Goal: Complete application form: Complete application form

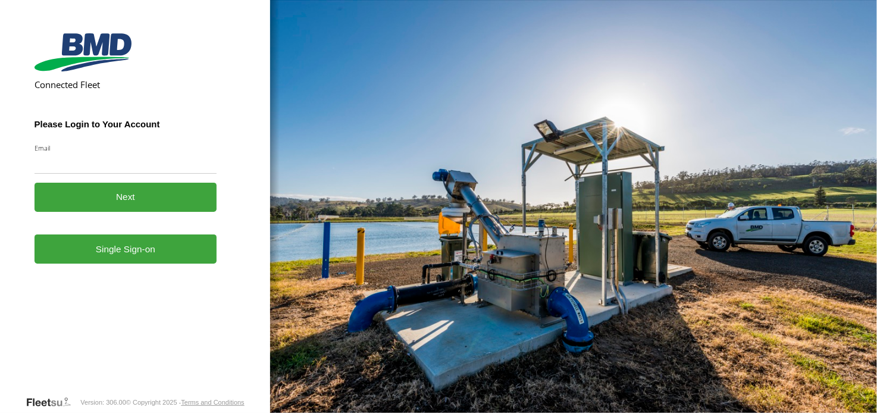
click at [100, 163] on input "Email" at bounding box center [126, 162] width 183 height 21
type input "**********"
click at [135, 201] on button "Next" at bounding box center [126, 197] width 183 height 29
click at [133, 246] on link "Single Sign-on" at bounding box center [126, 248] width 183 height 29
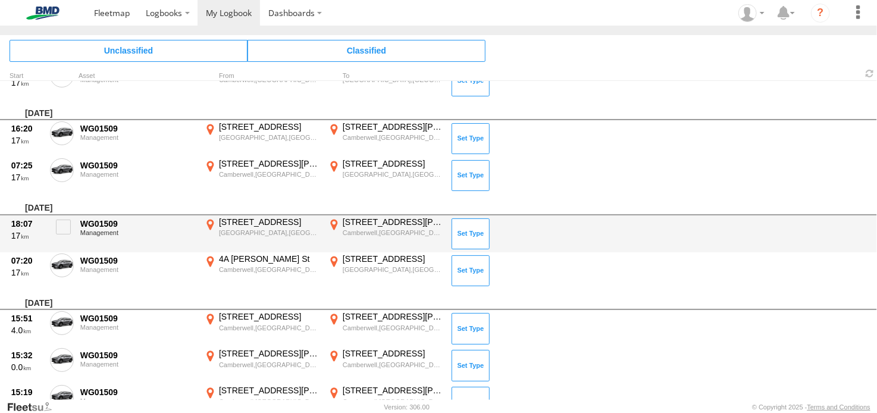
scroll to position [3802, 0]
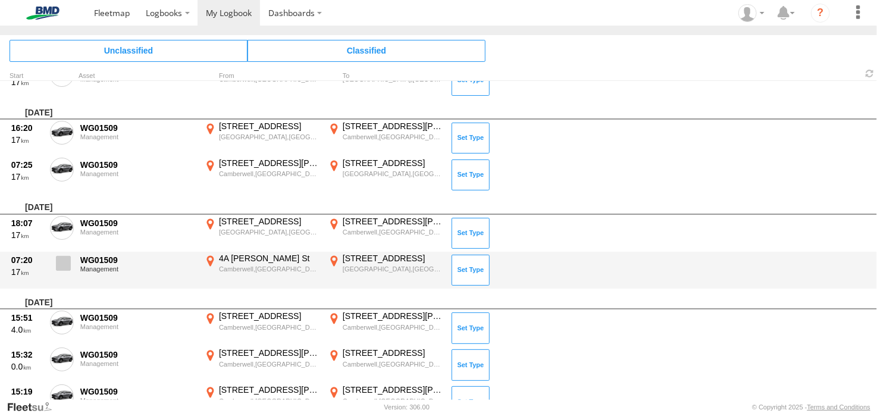
click at [67, 256] on span at bounding box center [63, 263] width 15 height 15
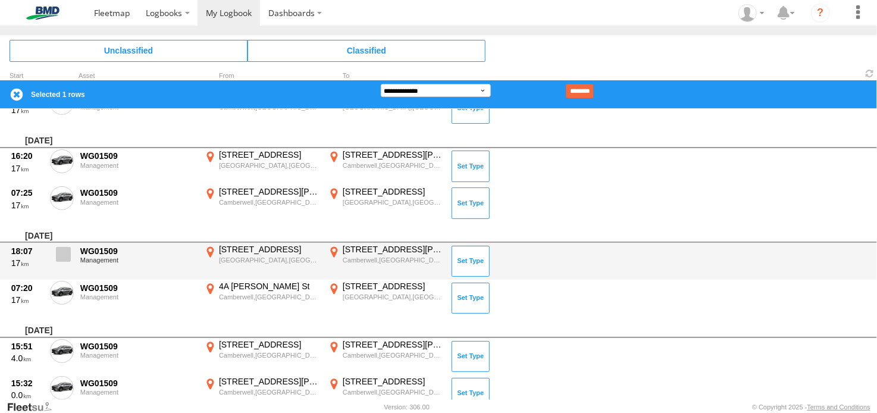
click at [63, 247] on span at bounding box center [63, 254] width 15 height 15
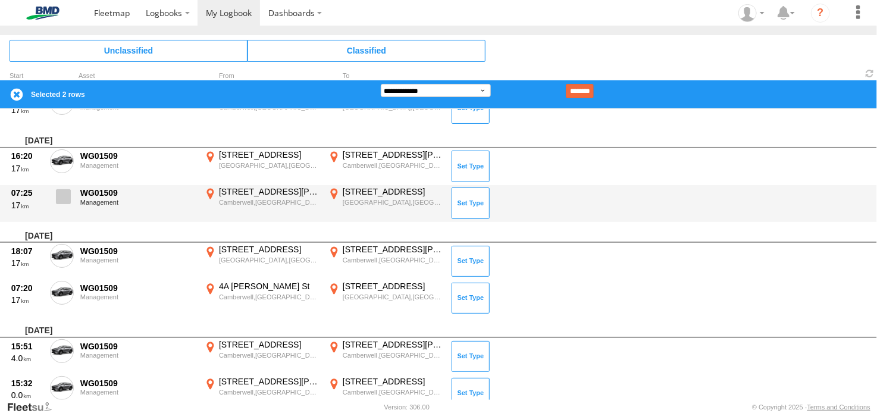
click at [60, 189] on span at bounding box center [63, 196] width 15 height 15
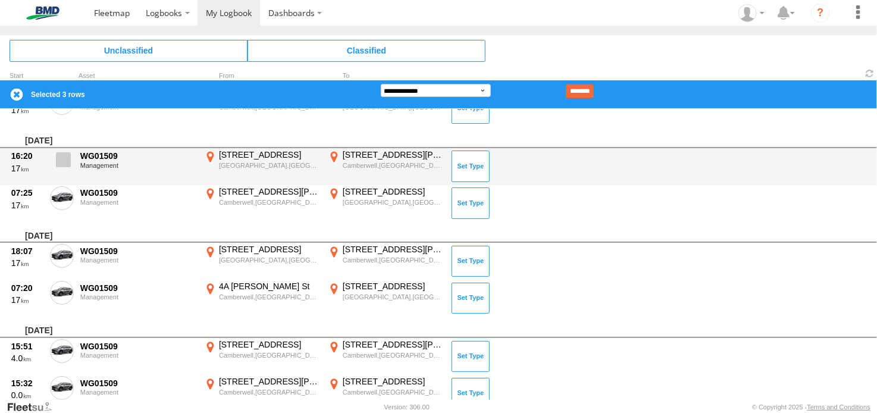
click at [61, 157] on span at bounding box center [63, 159] width 15 height 15
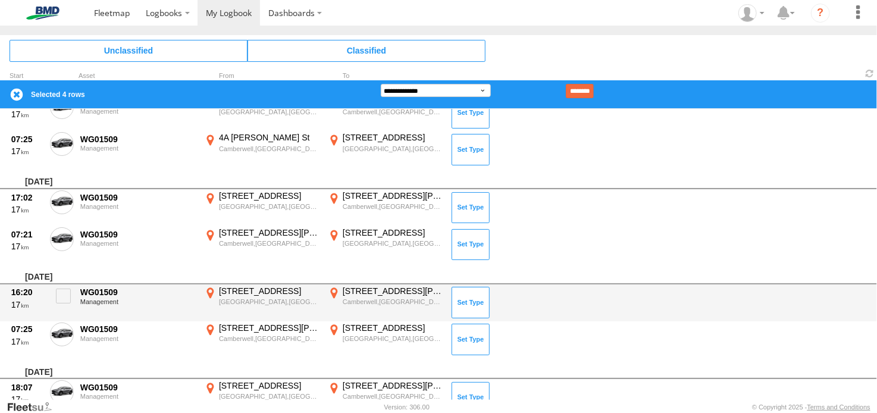
scroll to position [3650, 0]
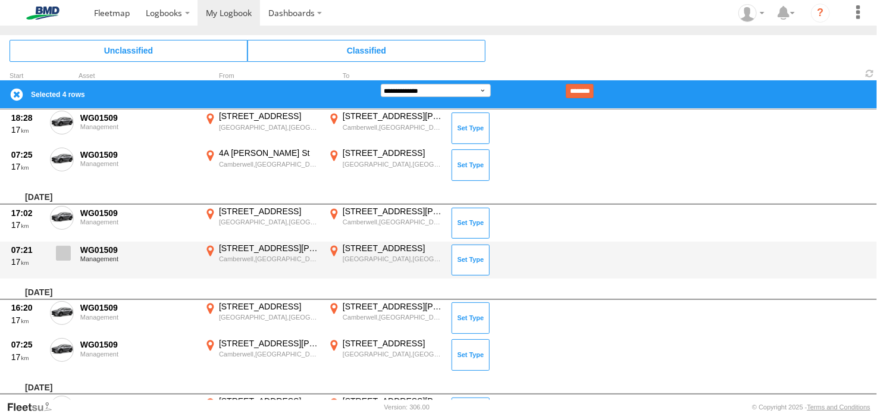
click at [65, 250] on span at bounding box center [63, 253] width 15 height 15
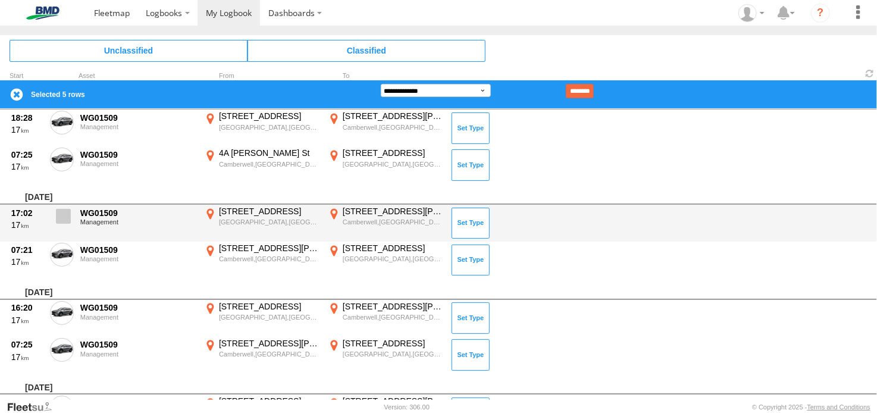
click at [60, 215] on label at bounding box center [62, 219] width 24 height 27
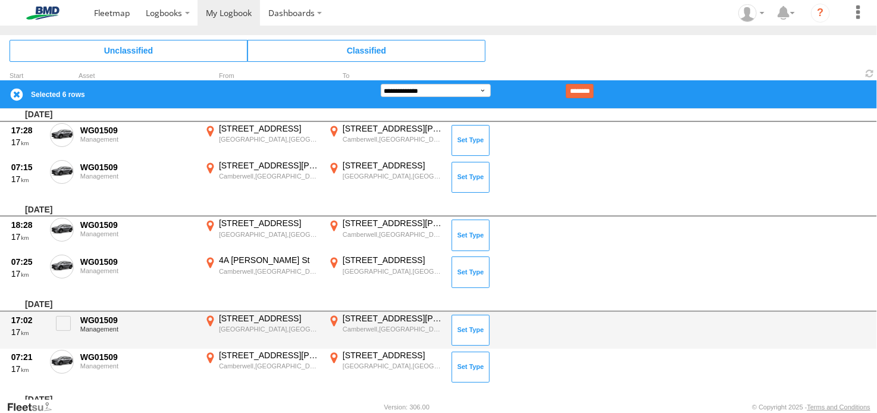
scroll to position [3542, 0]
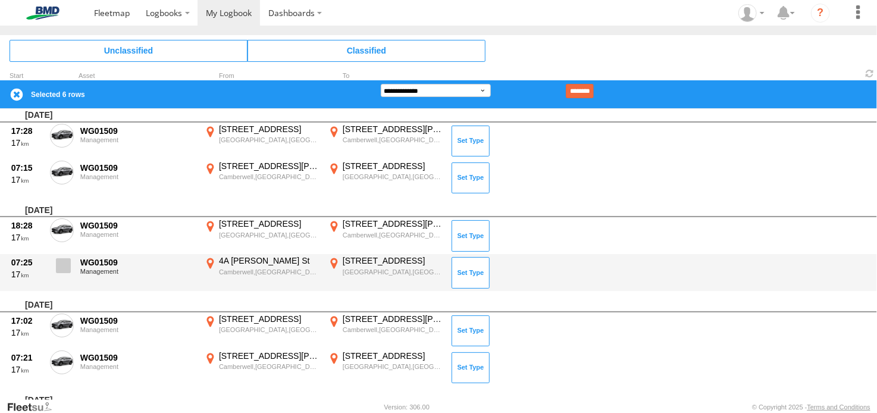
click at [66, 261] on span at bounding box center [63, 265] width 15 height 15
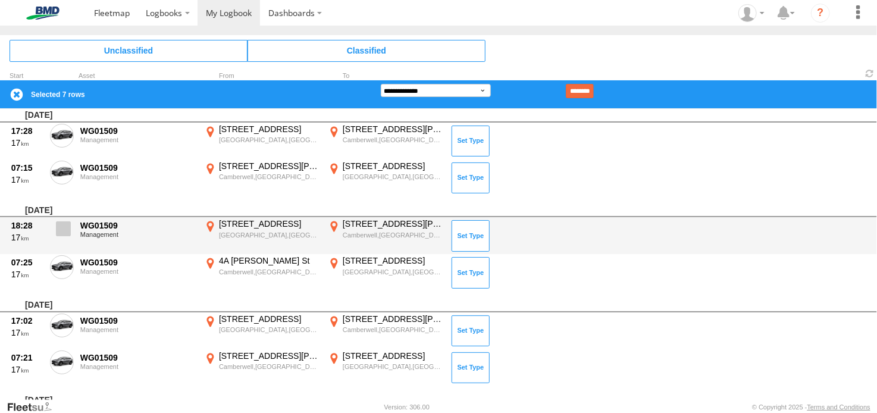
click at [64, 221] on span at bounding box center [63, 228] width 15 height 15
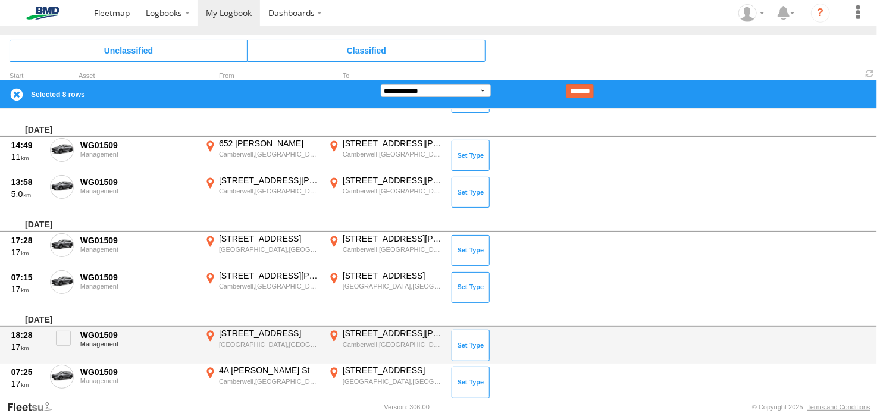
scroll to position [3407, 0]
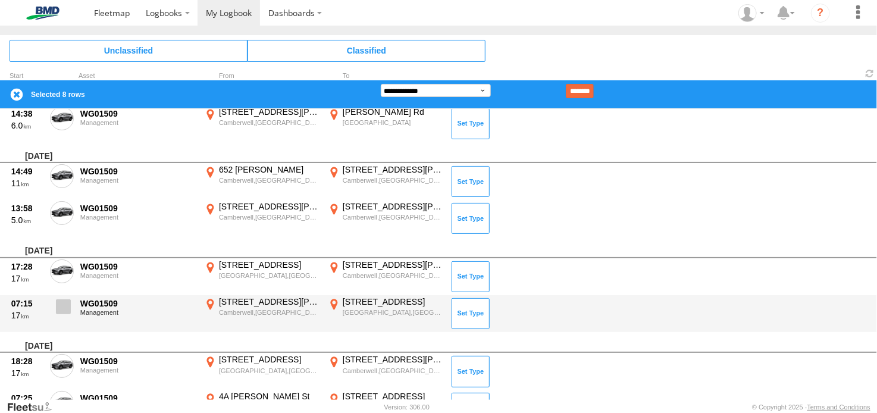
click at [61, 299] on span at bounding box center [63, 306] width 15 height 15
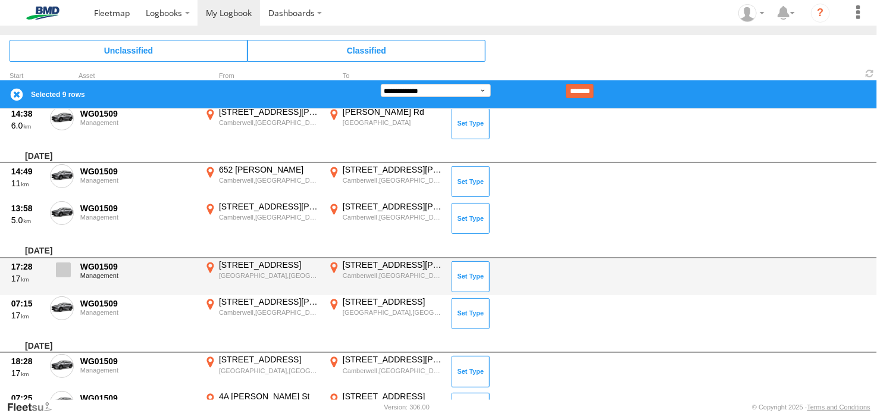
click at [62, 262] on span at bounding box center [63, 269] width 15 height 15
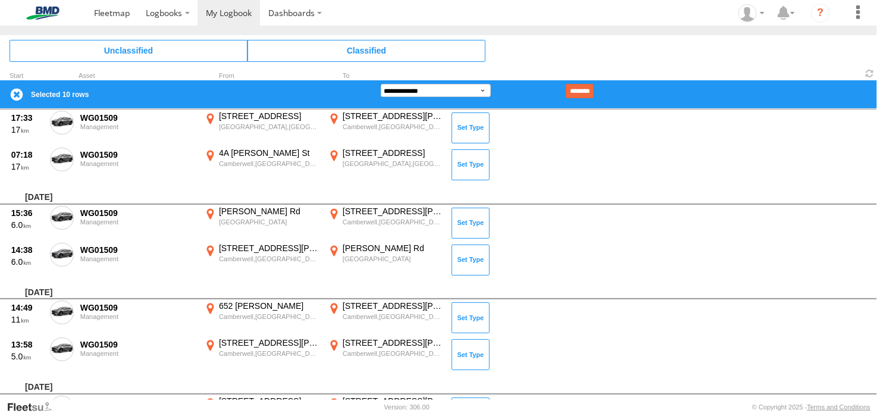
scroll to position [3266, 0]
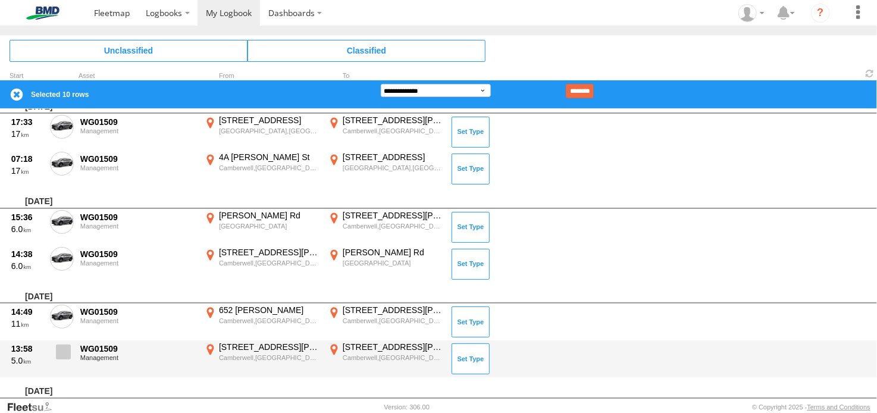
click at [62, 349] on span at bounding box center [63, 352] width 15 height 15
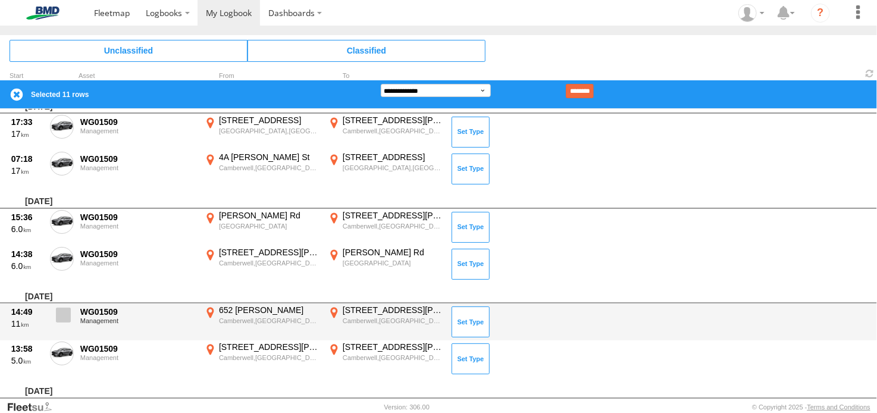
click at [63, 308] on span at bounding box center [63, 315] width 15 height 15
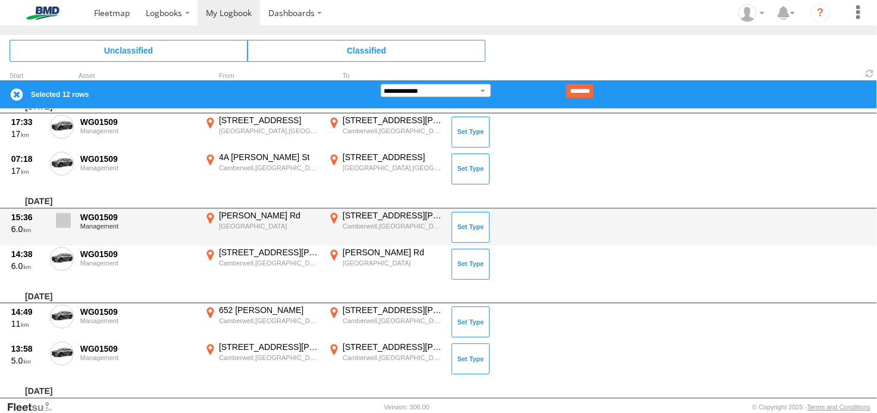
click at [60, 213] on span at bounding box center [63, 220] width 15 height 15
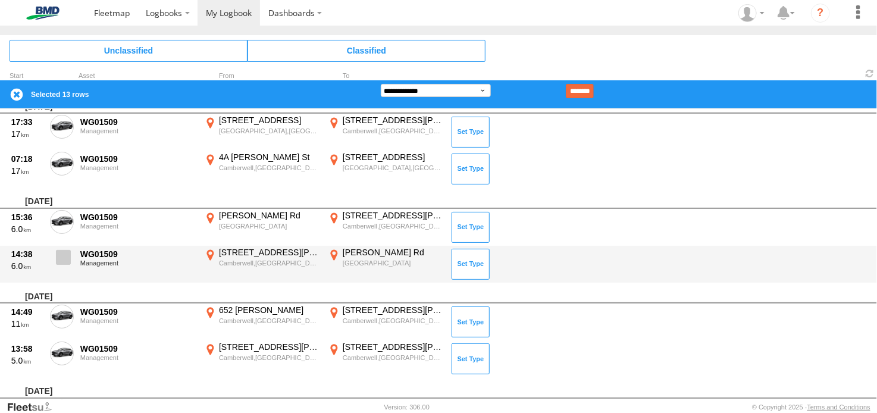
click at [61, 250] on span at bounding box center [63, 257] width 15 height 15
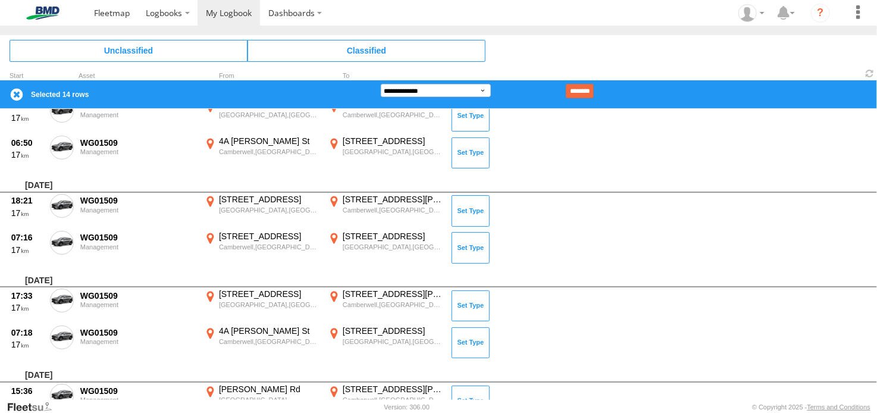
scroll to position [3092, 0]
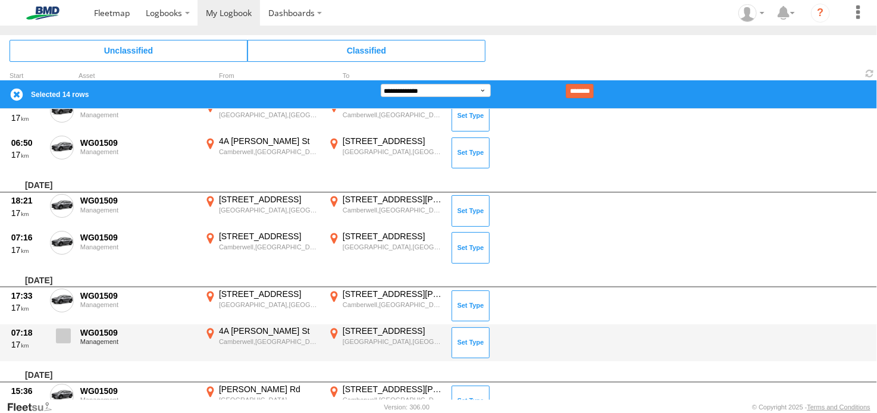
click at [62, 329] on span at bounding box center [63, 336] width 15 height 15
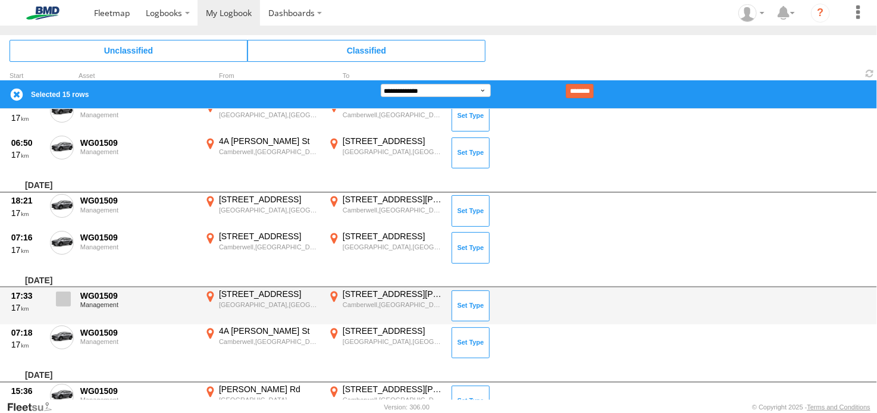
click at [64, 293] on span at bounding box center [63, 299] width 15 height 15
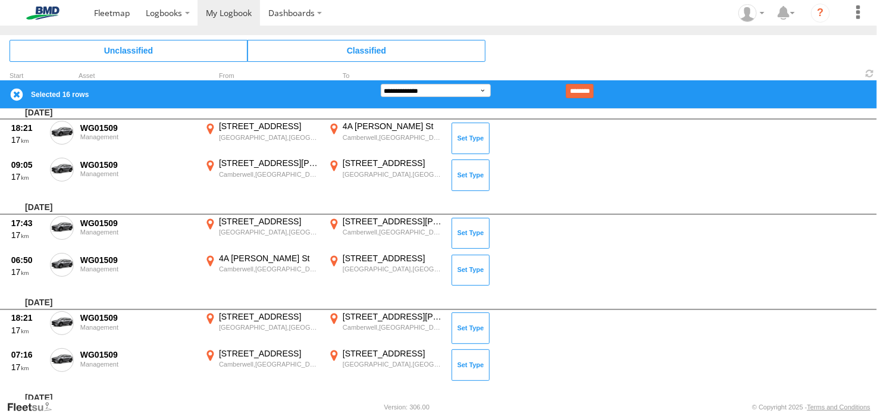
scroll to position [2954, 0]
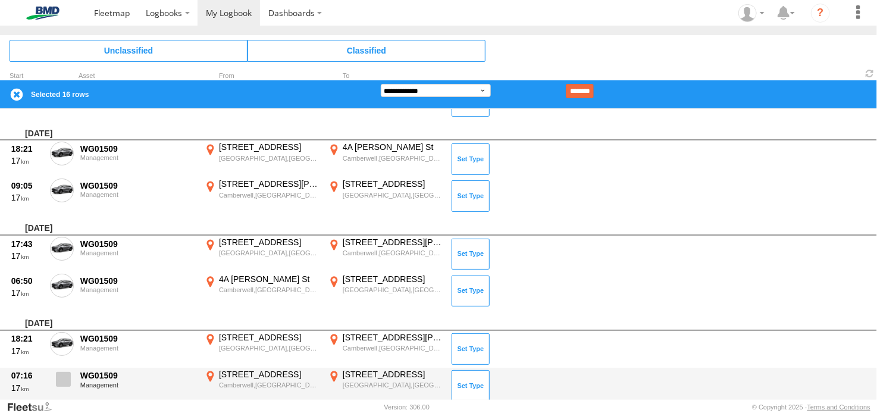
click at [64, 373] on span at bounding box center [63, 379] width 15 height 15
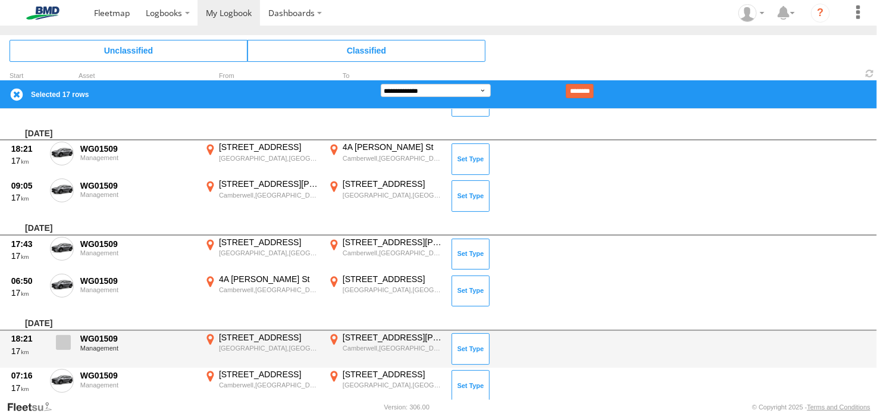
click at [60, 332] on label at bounding box center [62, 345] width 24 height 27
click at [62, 335] on span at bounding box center [63, 342] width 15 height 15
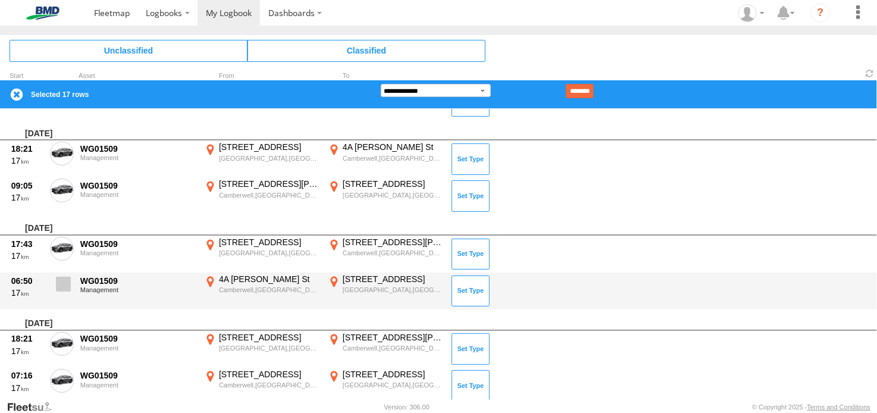
click at [65, 277] on span at bounding box center [63, 284] width 15 height 15
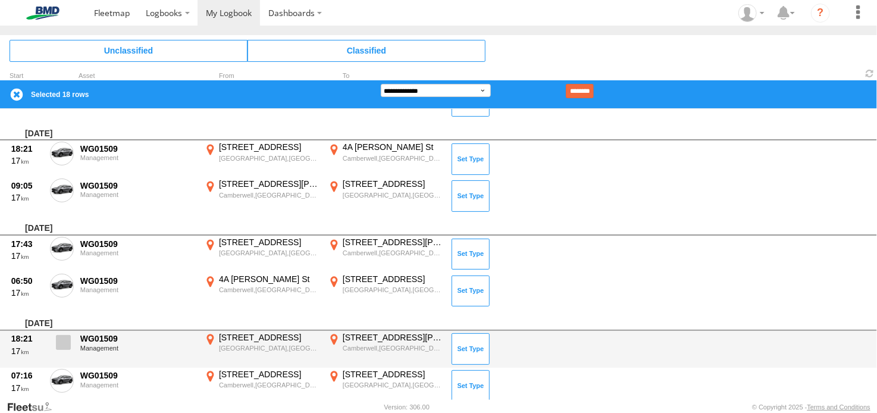
click at [63, 337] on span at bounding box center [63, 342] width 15 height 15
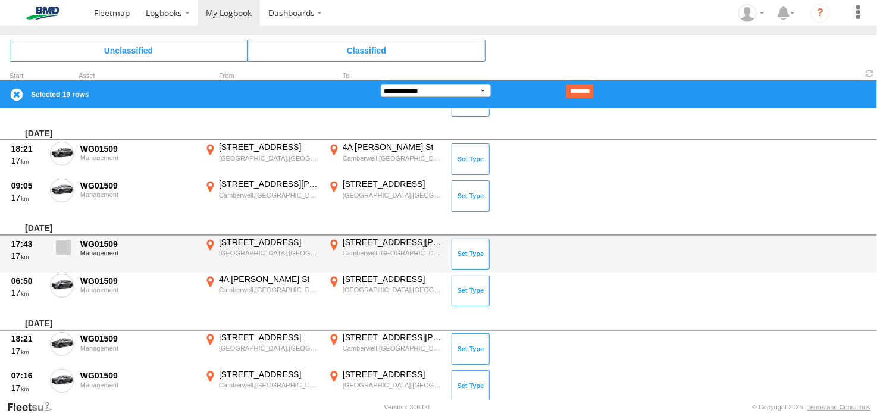
click at [64, 243] on span at bounding box center [63, 247] width 15 height 15
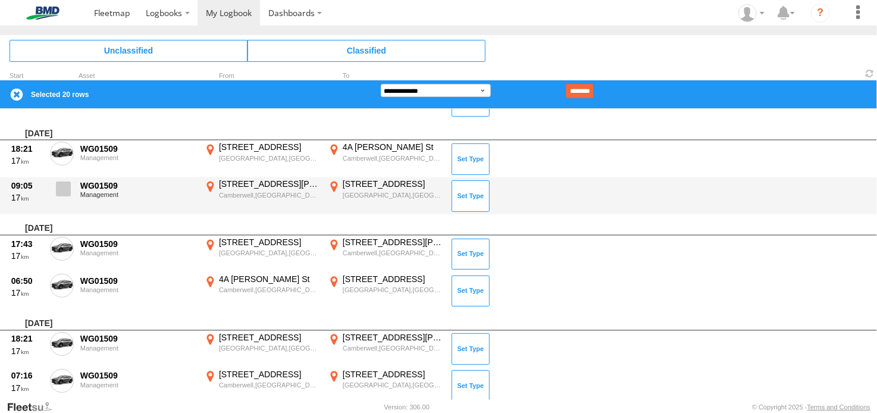
click at [64, 182] on span at bounding box center [63, 189] width 15 height 15
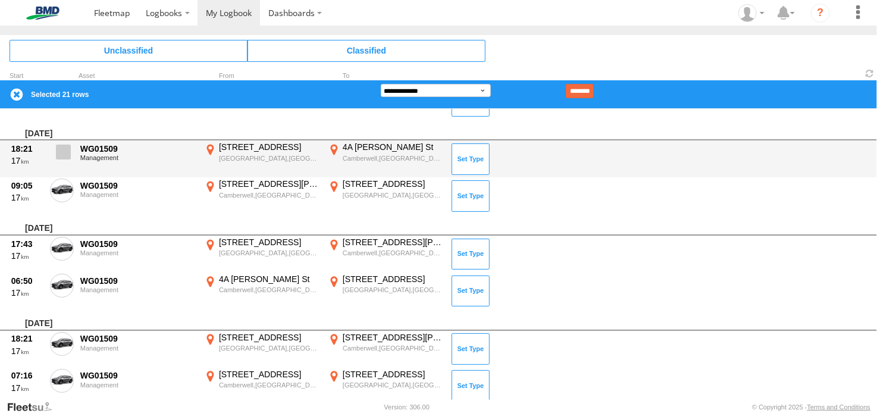
click at [58, 151] on span at bounding box center [63, 152] width 15 height 15
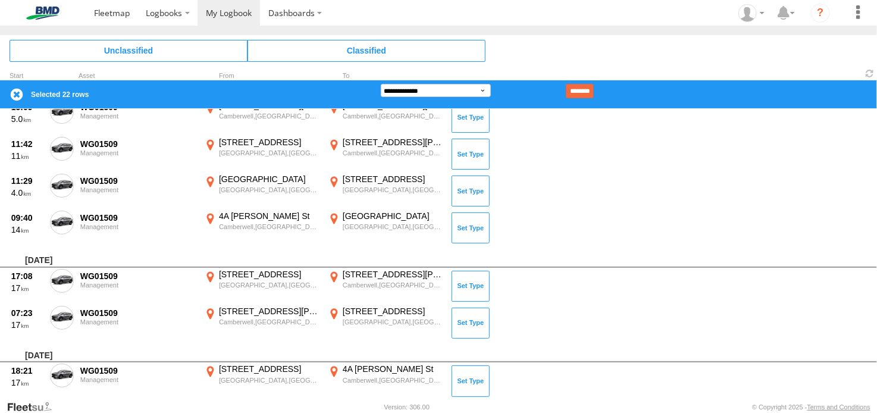
scroll to position [2725, 0]
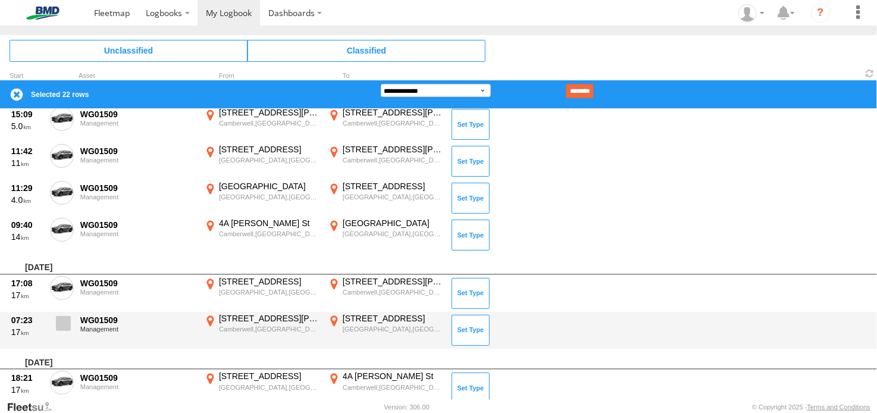
click at [64, 317] on span at bounding box center [63, 323] width 15 height 15
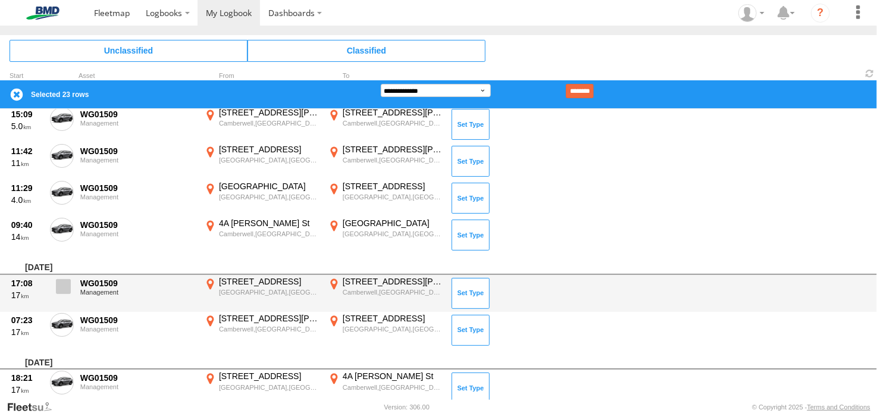
click at [62, 280] on span at bounding box center [63, 286] width 15 height 15
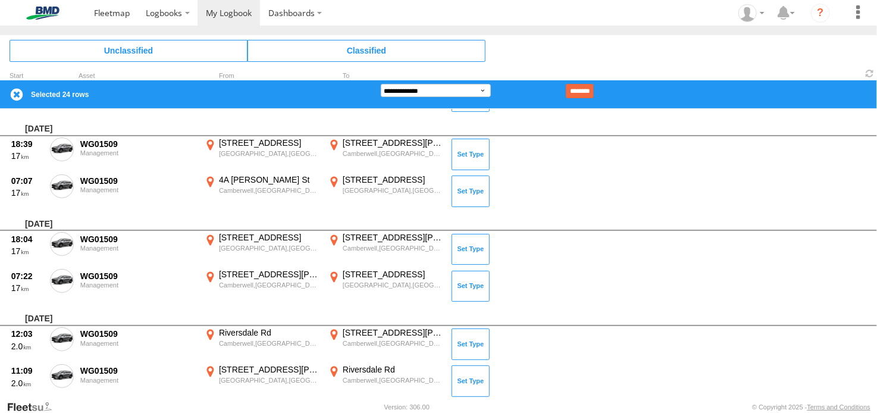
scroll to position [2293, 0]
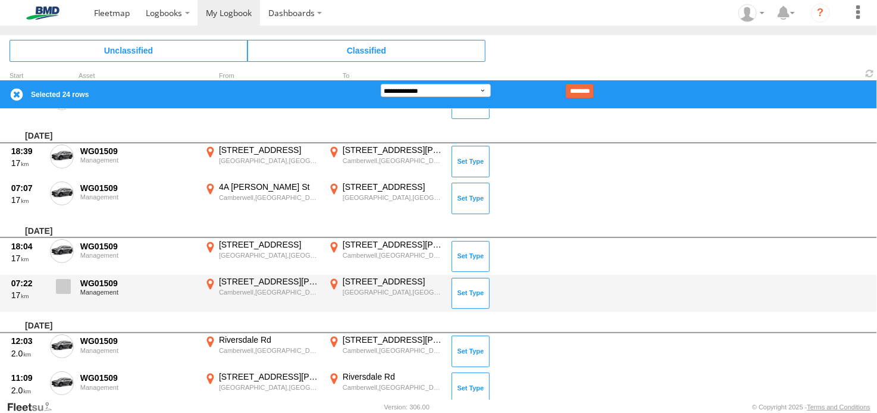
click at [67, 279] on span at bounding box center [63, 286] width 15 height 15
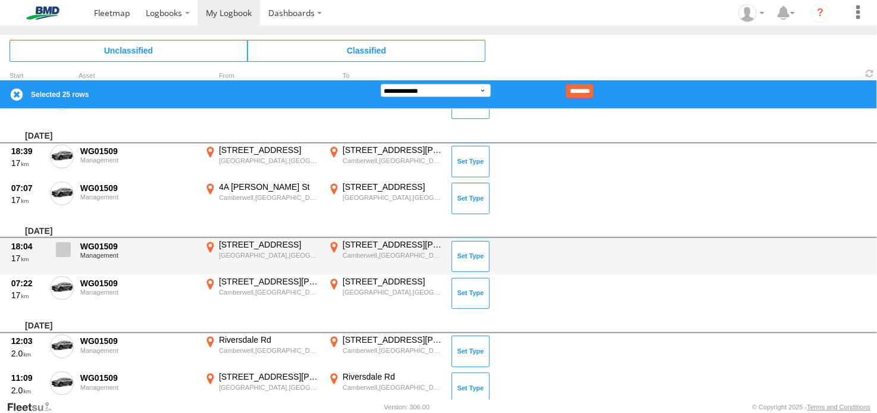
click at [60, 239] on label at bounding box center [62, 252] width 24 height 27
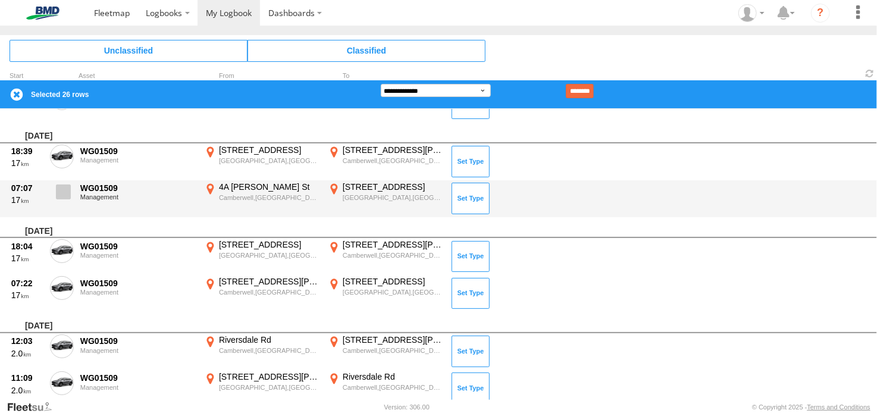
click at [62, 184] on span at bounding box center [63, 191] width 15 height 15
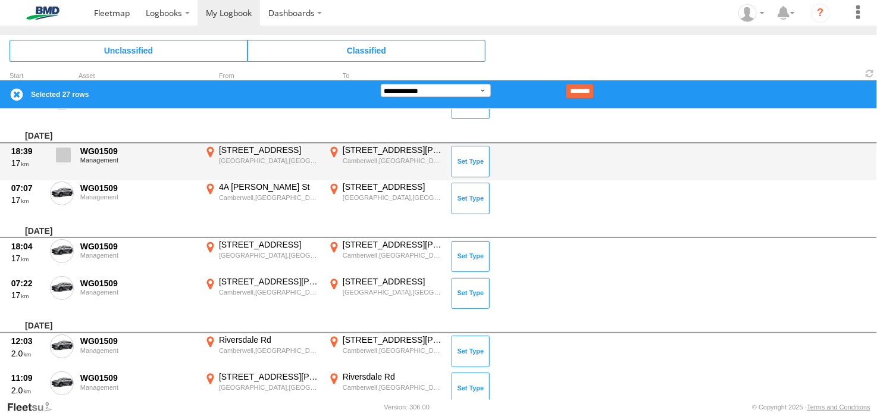
click at [62, 155] on span at bounding box center [63, 155] width 15 height 15
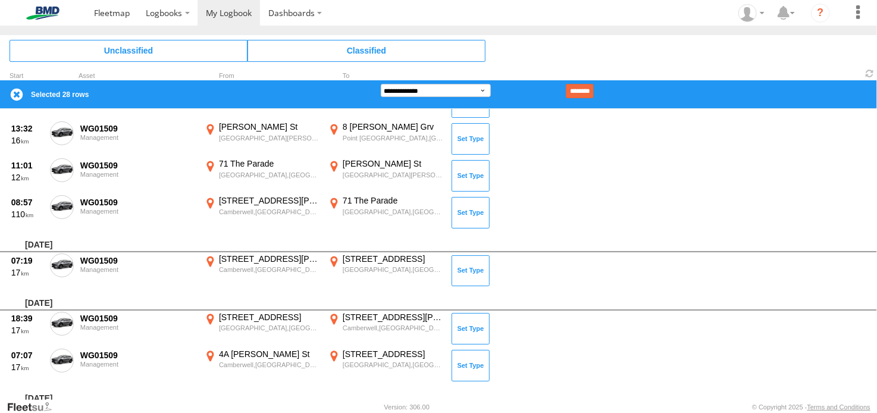
scroll to position [2124, 0]
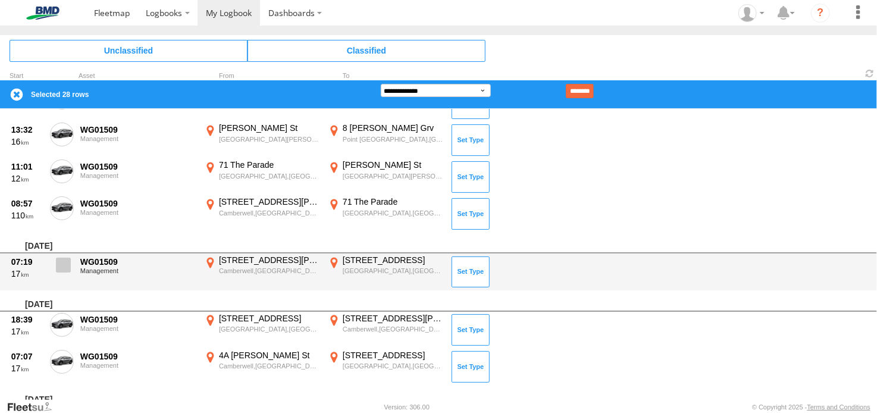
click at [65, 262] on span at bounding box center [63, 265] width 15 height 15
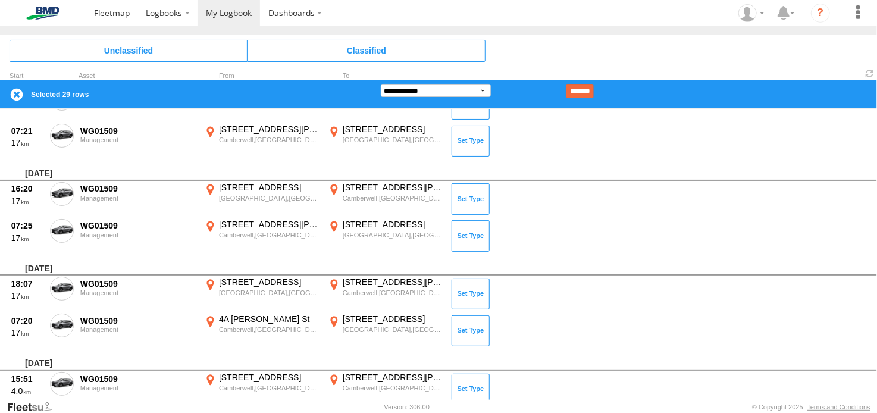
scroll to position [1521, 0]
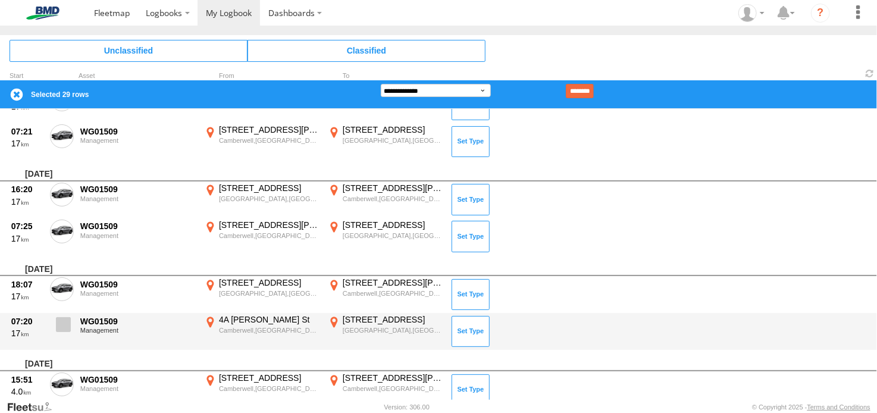
click at [61, 317] on span at bounding box center [63, 324] width 15 height 15
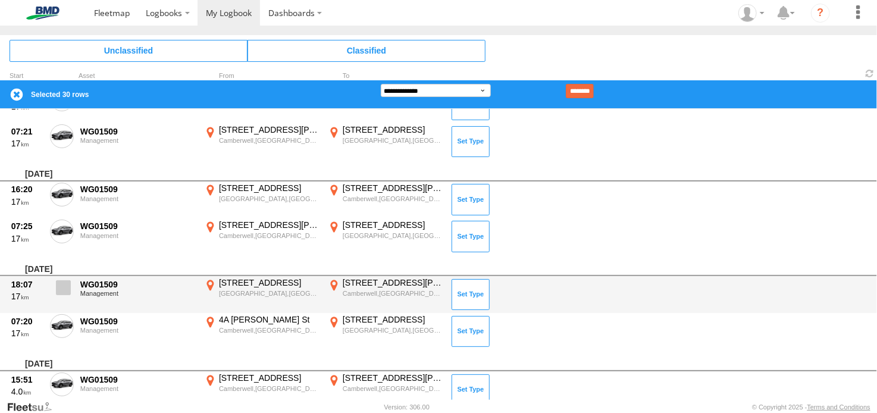
click at [63, 282] on span at bounding box center [63, 287] width 15 height 15
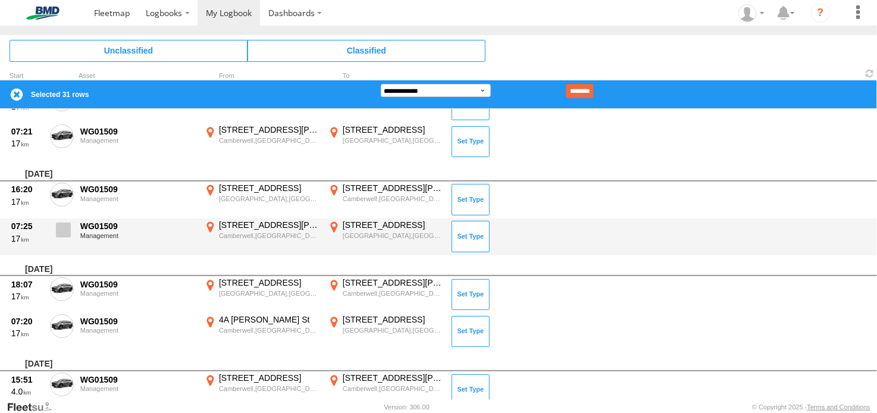
click at [64, 223] on span at bounding box center [63, 230] width 15 height 15
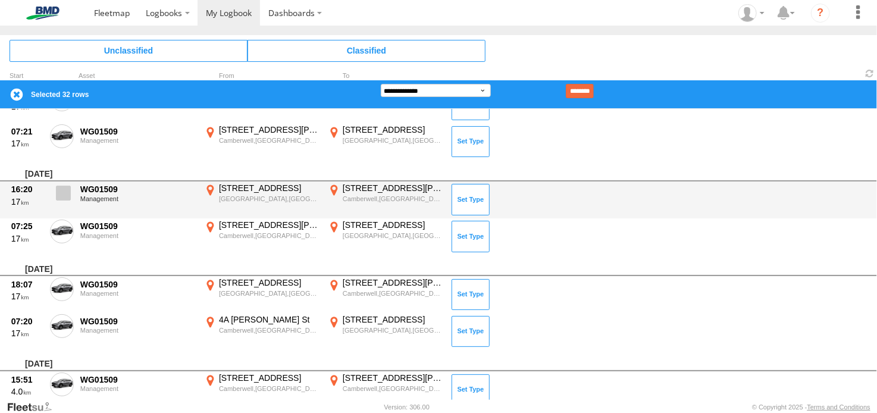
click at [65, 189] on span at bounding box center [63, 193] width 15 height 15
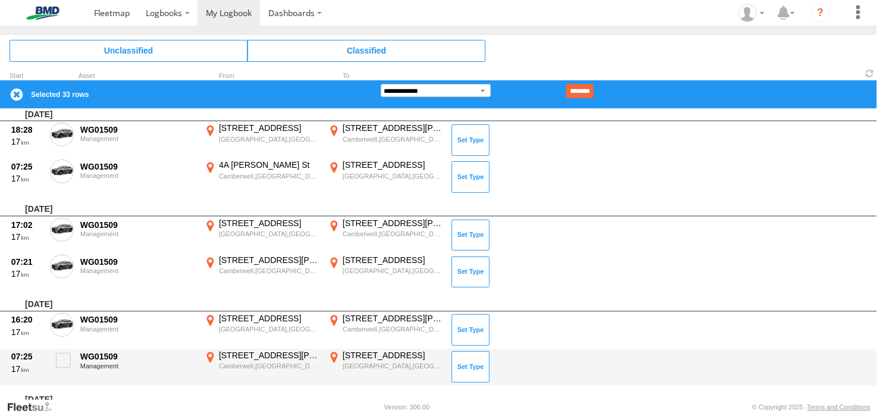
scroll to position [1386, 0]
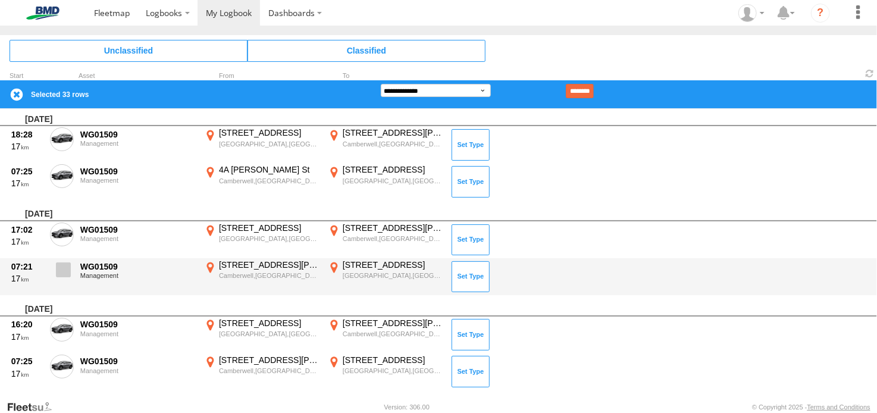
click at [68, 264] on span at bounding box center [63, 269] width 15 height 15
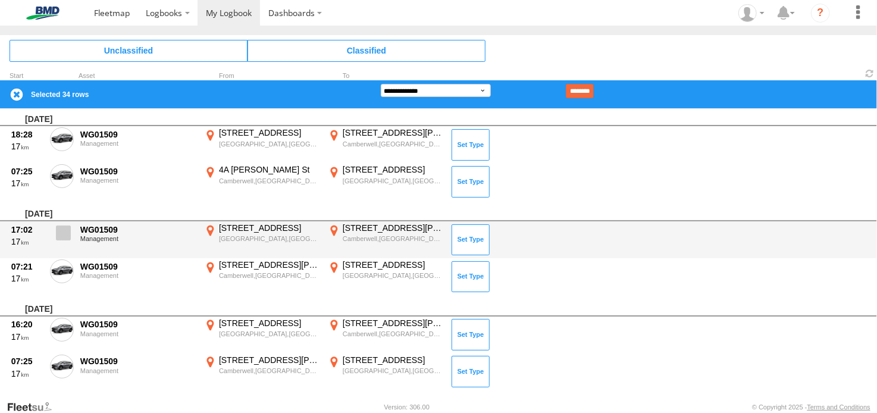
click at [65, 229] on span at bounding box center [63, 233] width 15 height 15
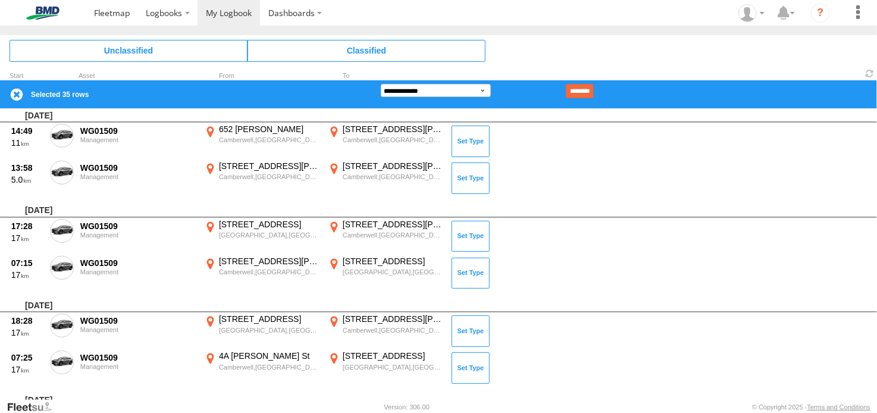
scroll to position [1193, 0]
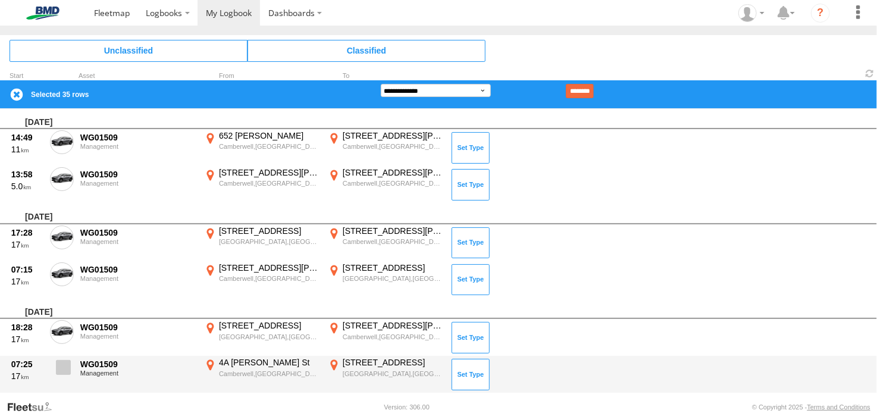
click at [65, 360] on span at bounding box center [63, 367] width 15 height 15
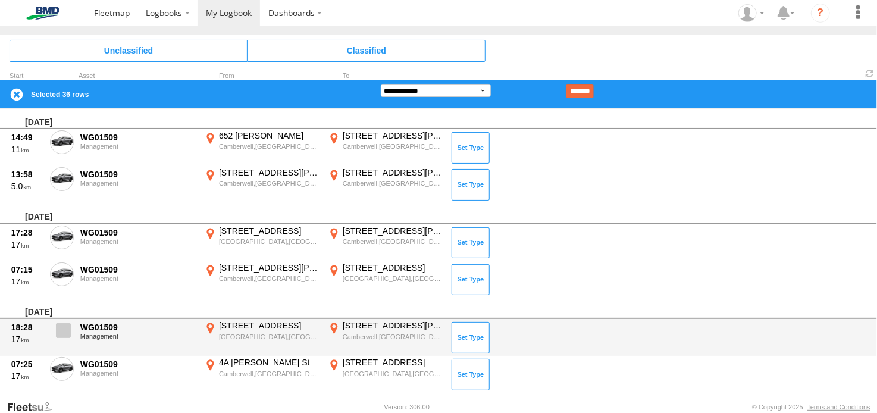
click at [62, 342] on label at bounding box center [62, 333] width 24 height 27
click at [64, 333] on span at bounding box center [63, 330] width 15 height 15
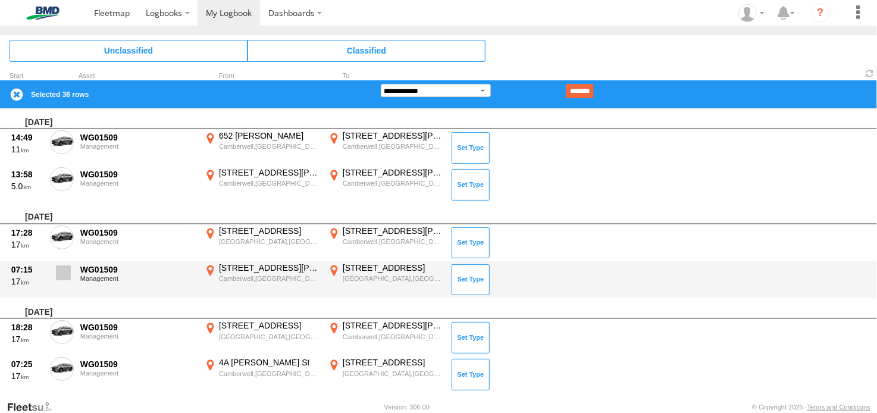
click at [70, 270] on span at bounding box center [63, 272] width 15 height 15
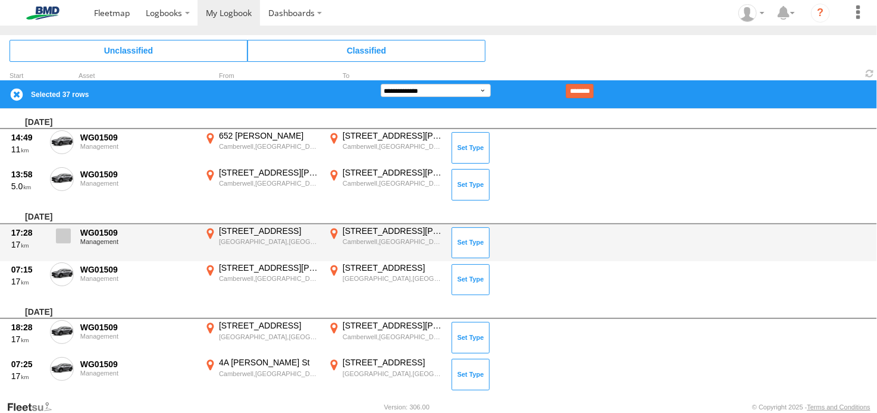
click at [65, 234] on span at bounding box center [63, 236] width 15 height 15
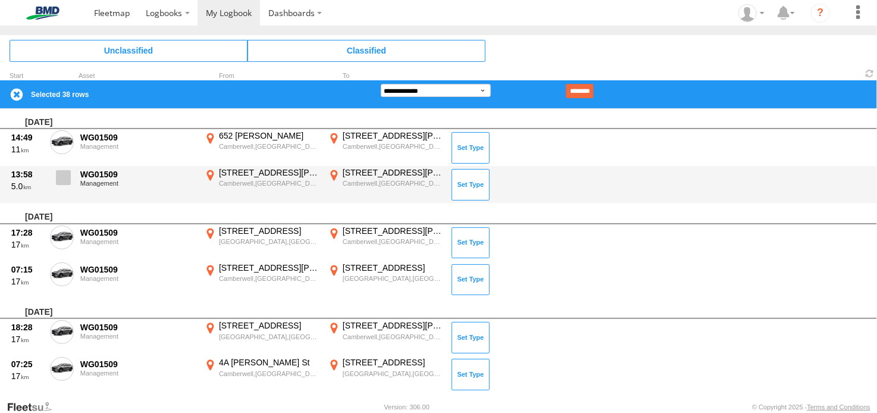
click at [66, 182] on label at bounding box center [62, 180] width 24 height 27
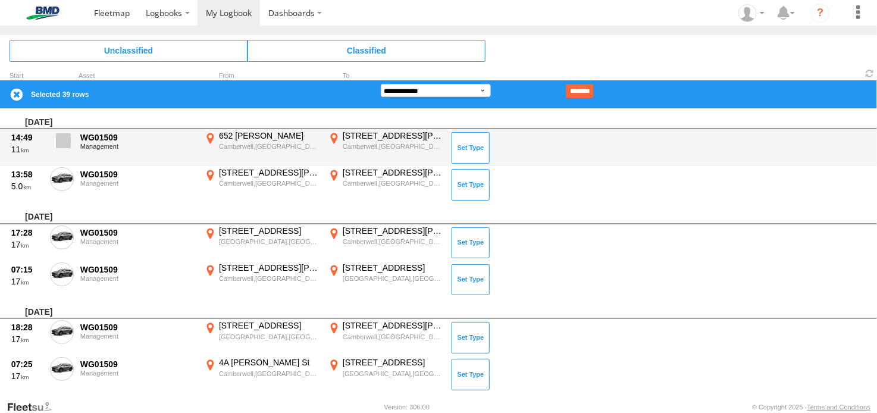
click at [65, 152] on label at bounding box center [62, 143] width 24 height 27
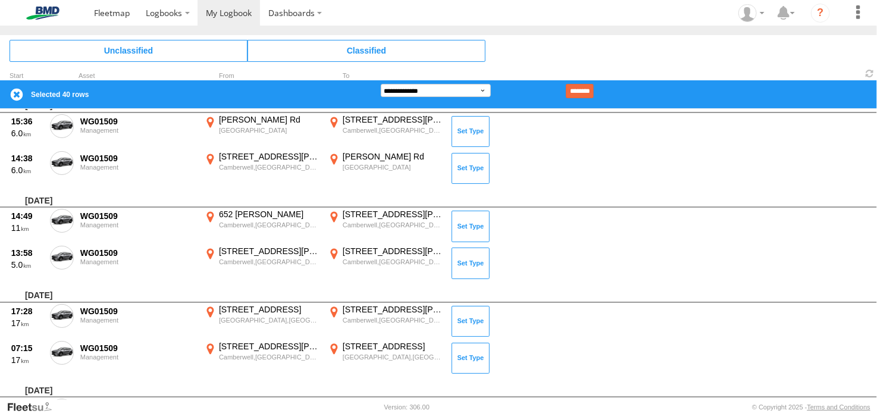
scroll to position [1096, 0]
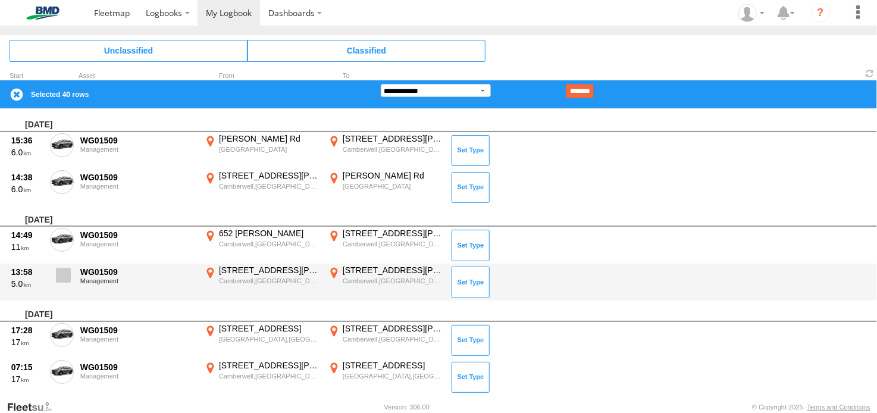
click at [59, 273] on span at bounding box center [63, 275] width 15 height 15
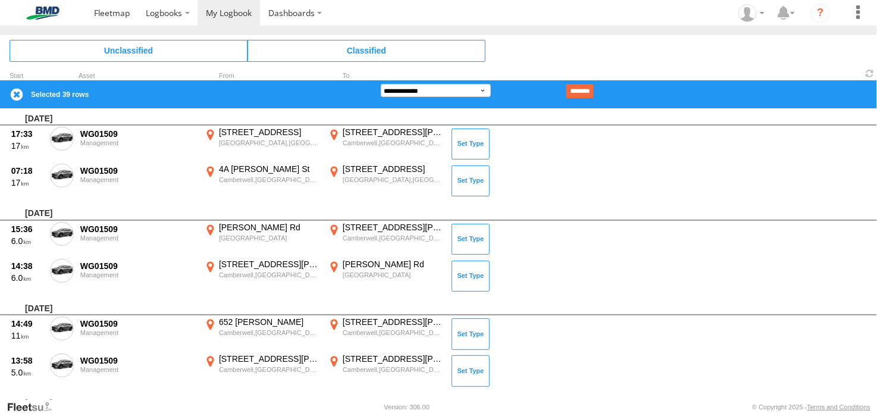
scroll to position [1008, 0]
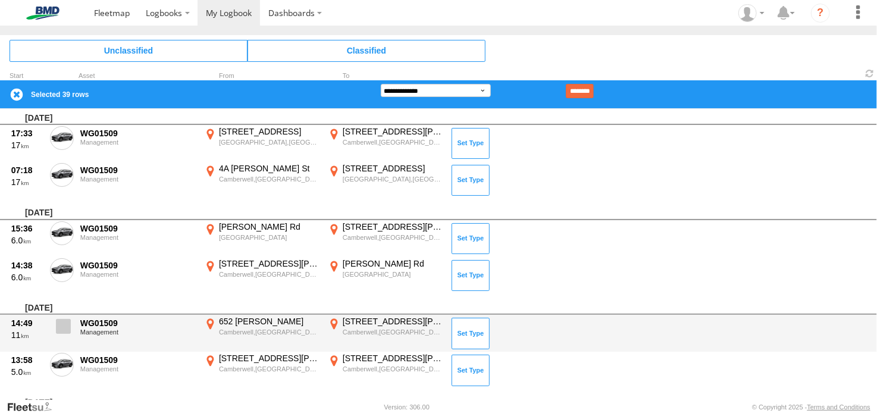
click at [67, 322] on span at bounding box center [63, 326] width 15 height 15
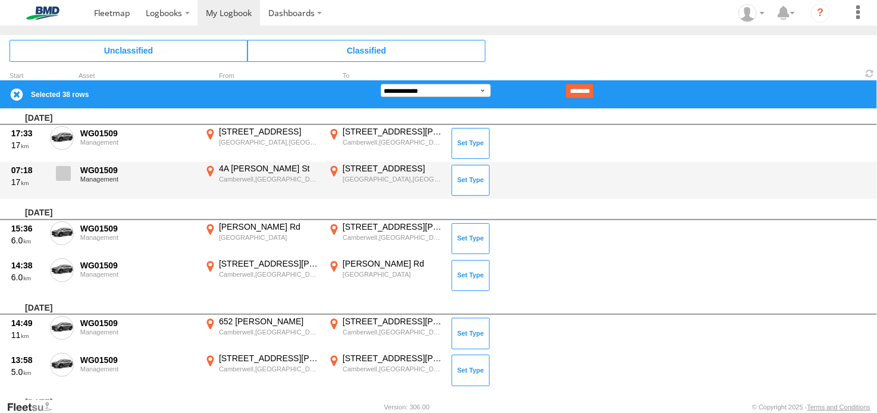
click at [57, 167] on span at bounding box center [63, 173] width 15 height 15
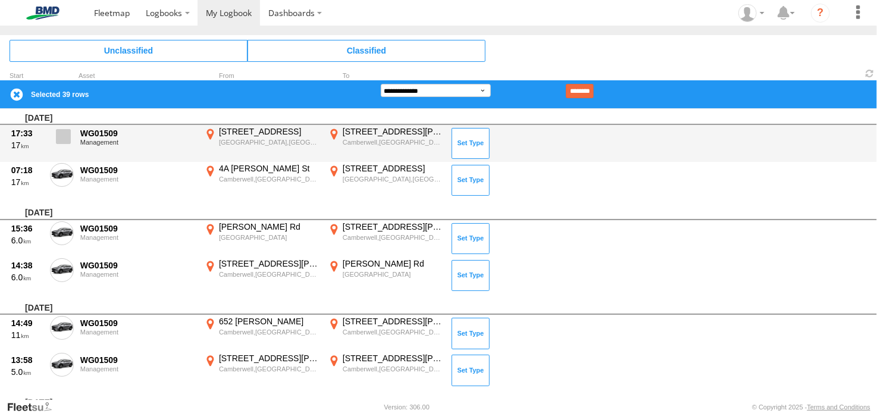
click at [64, 135] on span at bounding box center [63, 136] width 15 height 15
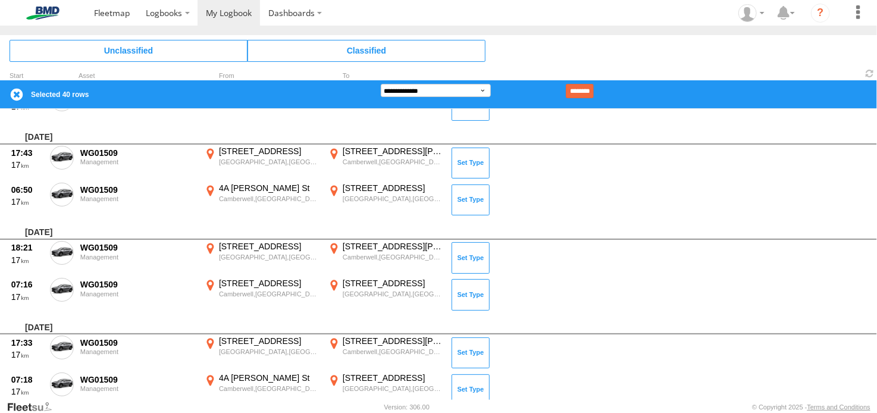
scroll to position [796, 0]
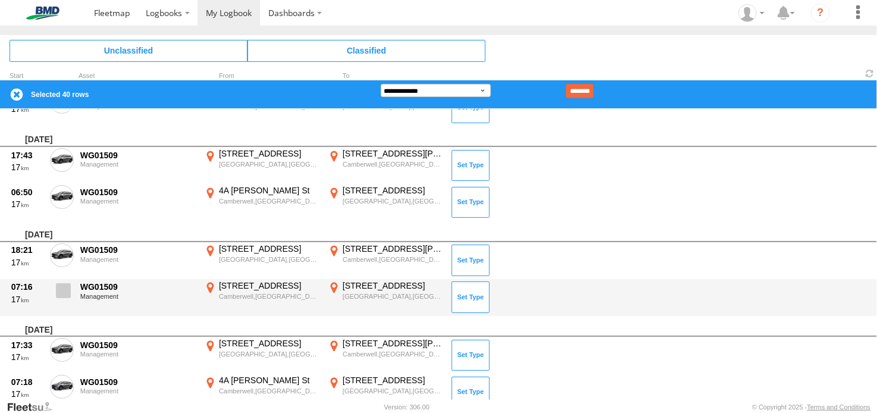
click at [60, 286] on span at bounding box center [63, 290] width 15 height 15
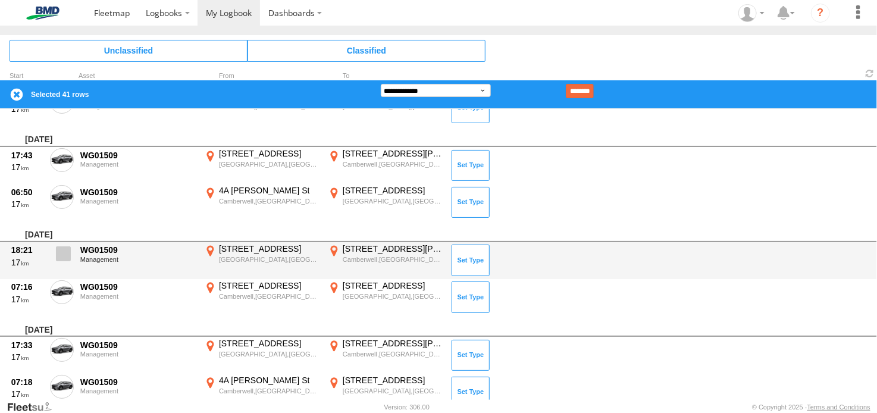
click at [62, 257] on span at bounding box center [63, 253] width 15 height 15
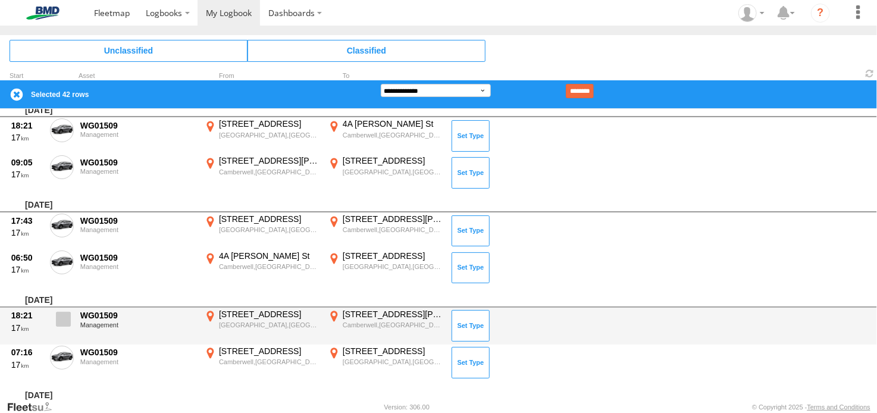
scroll to position [729, 0]
click at [0, 0] on span at bounding box center [0, 0] width 0 height 0
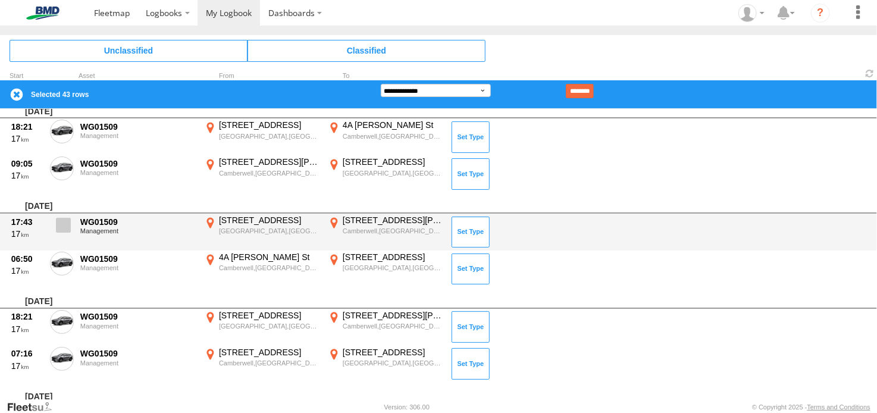
click at [62, 229] on span at bounding box center [63, 225] width 15 height 15
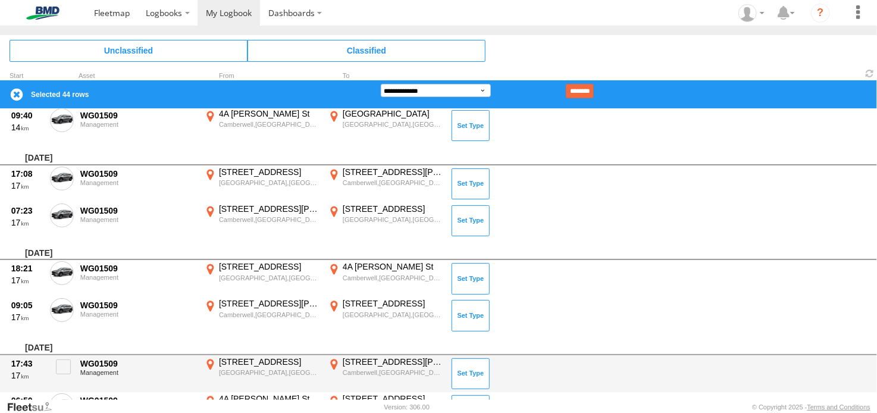
scroll to position [580, 0]
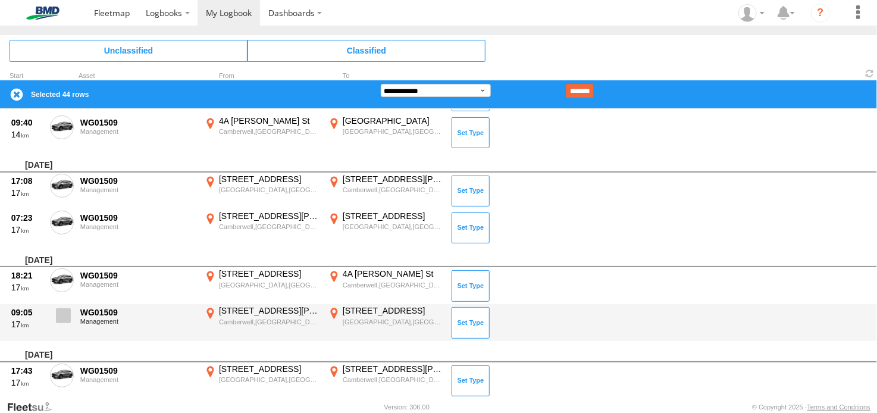
click at [61, 310] on span at bounding box center [63, 315] width 15 height 15
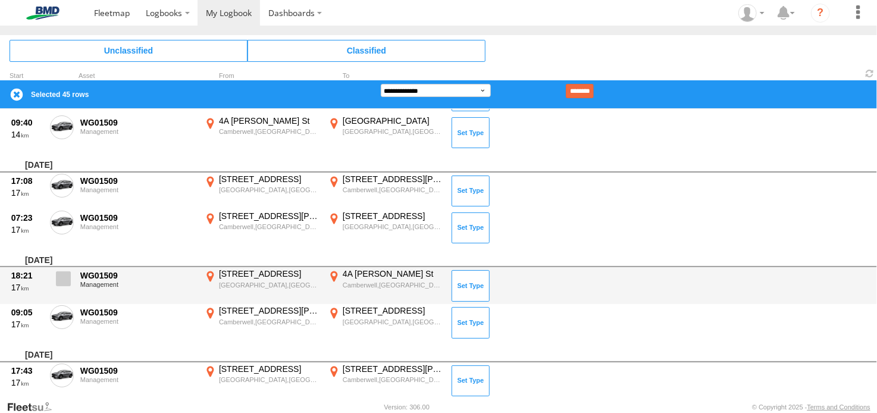
click at [60, 269] on label at bounding box center [62, 281] width 24 height 27
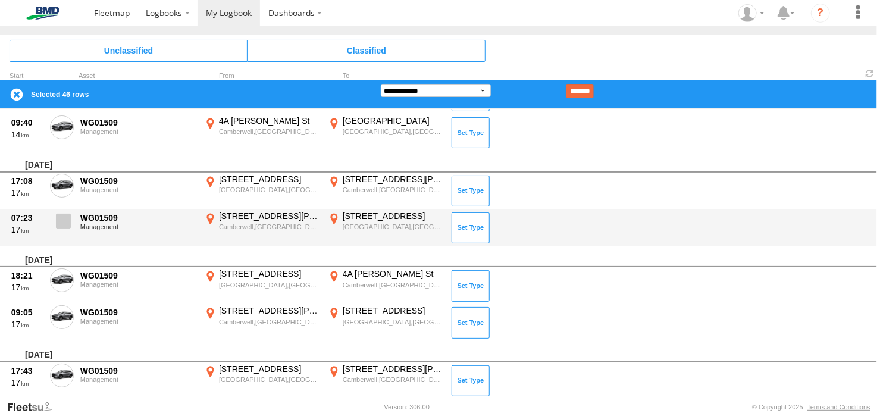
click at [61, 226] on span at bounding box center [63, 221] width 15 height 15
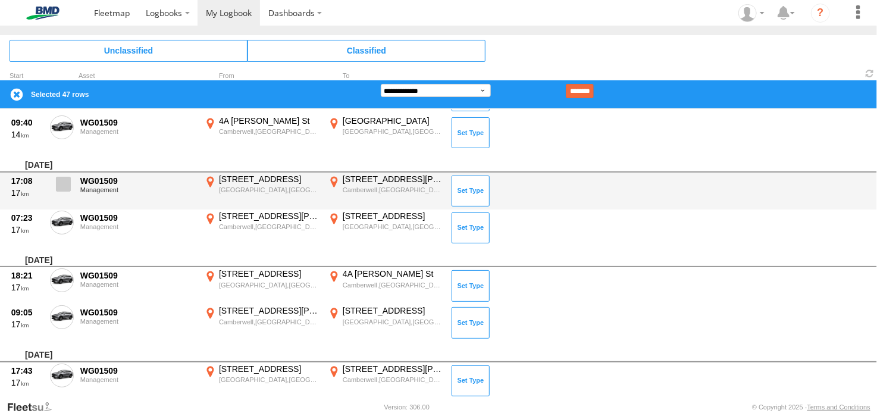
click at [61, 179] on span at bounding box center [63, 184] width 15 height 15
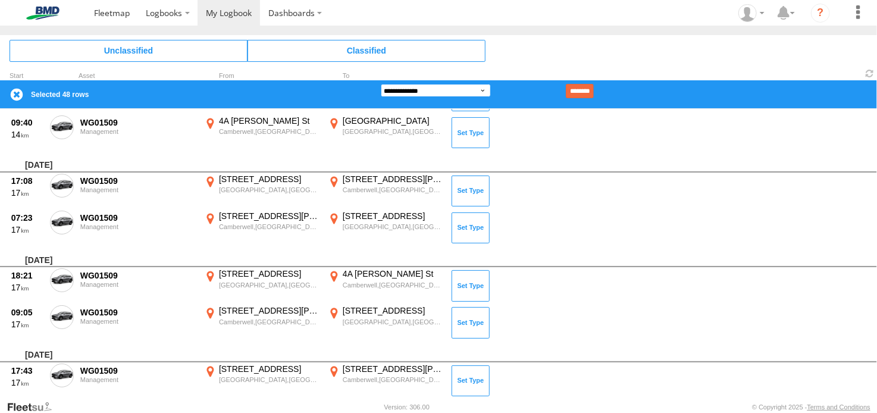
click at [402, 91] on select "**********" at bounding box center [436, 90] width 110 height 13
click at [381, 84] on select "**********" at bounding box center [436, 90] width 110 height 13
click at [594, 88] on input "********" at bounding box center [580, 91] width 28 height 14
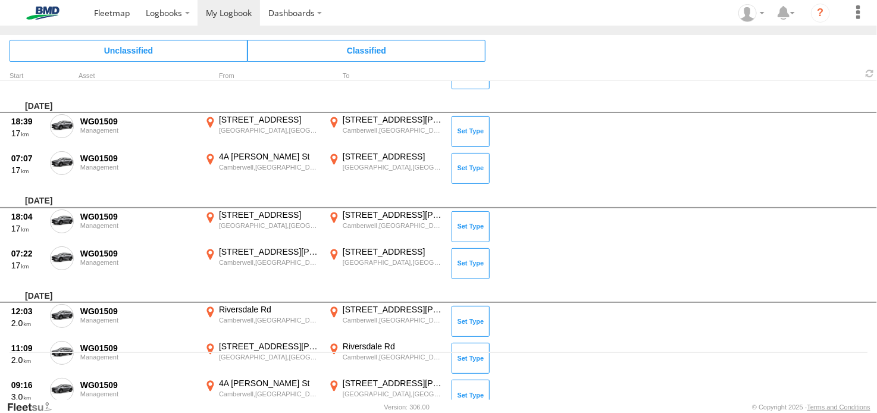
scroll to position [43, 0]
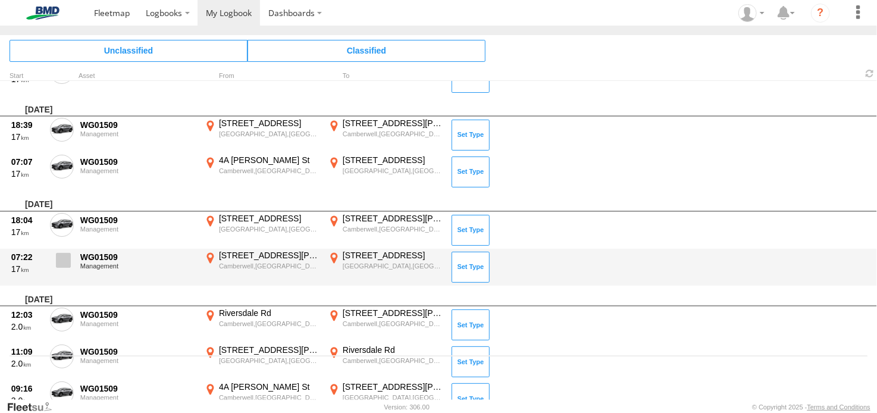
click at [63, 262] on span at bounding box center [63, 260] width 15 height 15
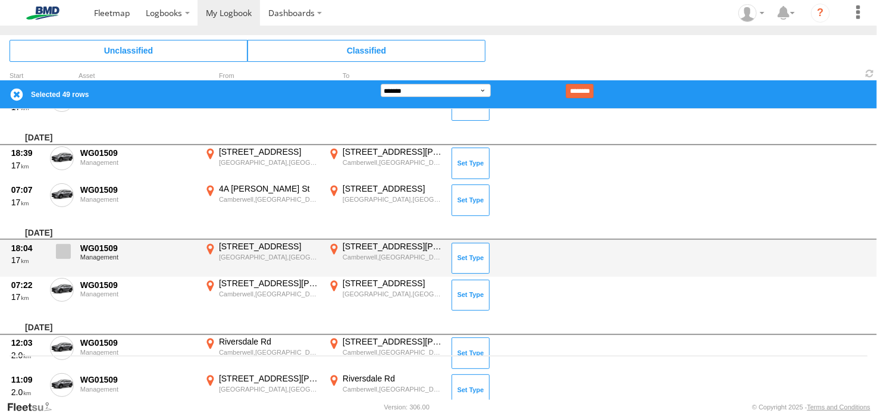
click at [62, 258] on label at bounding box center [62, 254] width 24 height 27
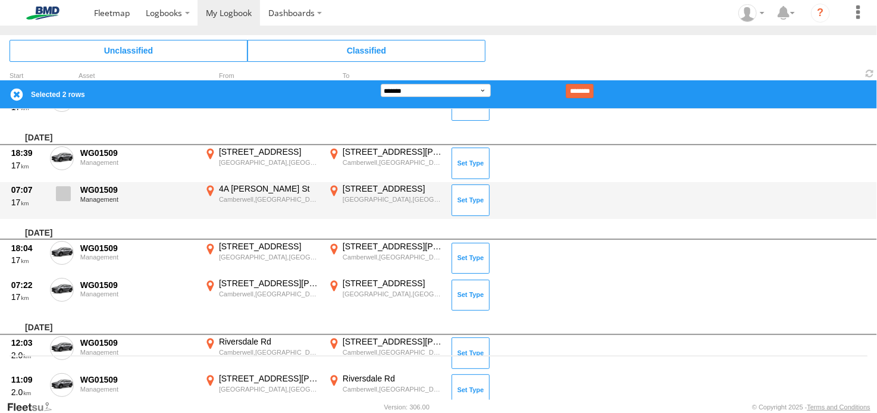
click at [65, 186] on span at bounding box center [63, 193] width 15 height 15
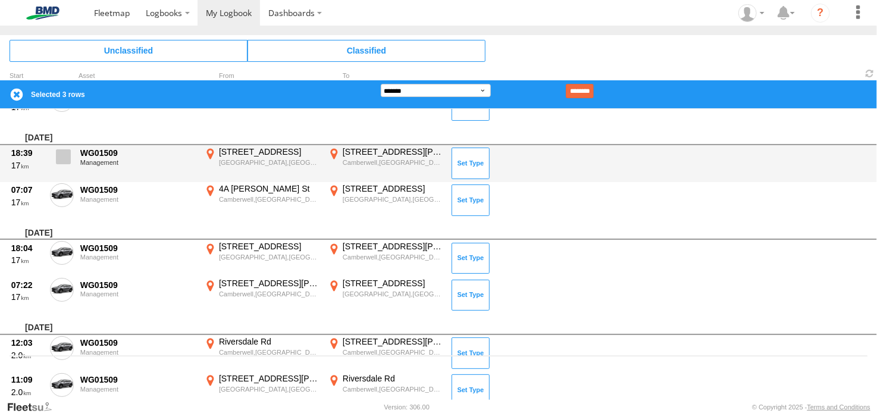
click at [63, 158] on span at bounding box center [63, 156] width 15 height 15
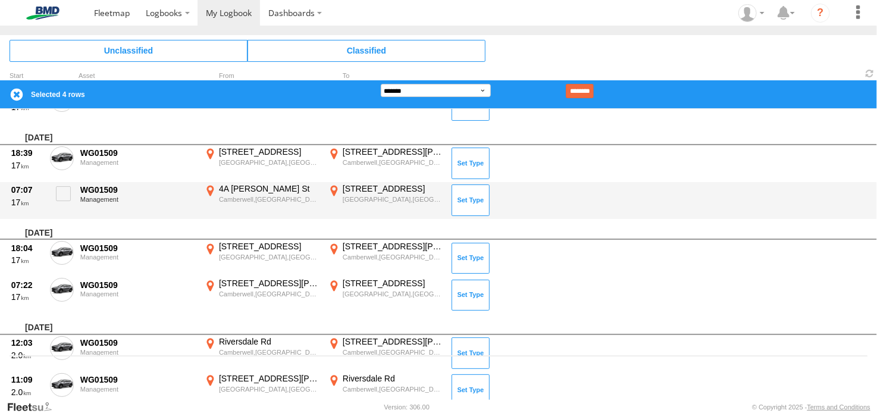
scroll to position [0, 0]
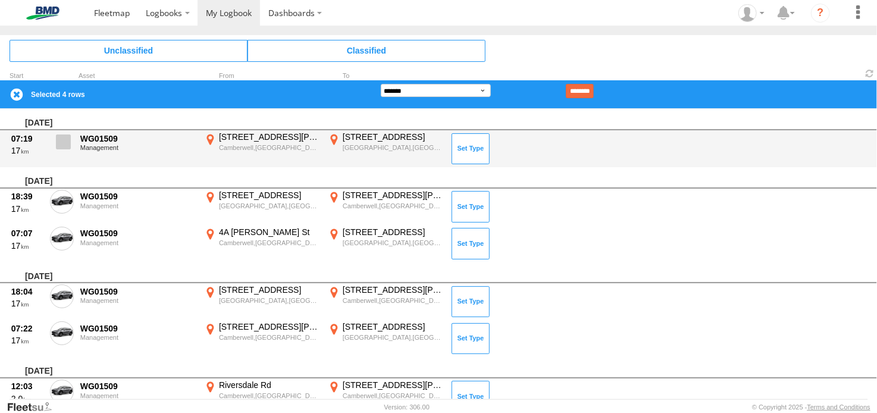
click at [61, 142] on span at bounding box center [63, 142] width 15 height 15
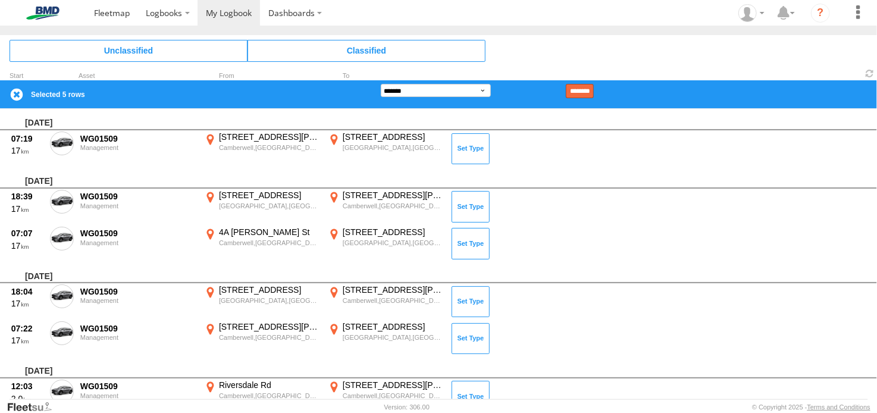
click at [594, 86] on input "********" at bounding box center [580, 91] width 28 height 14
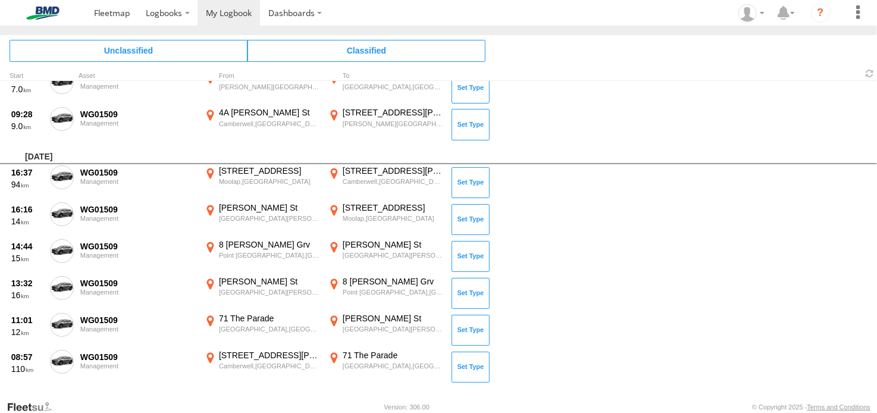
scroll to position [2231, 0]
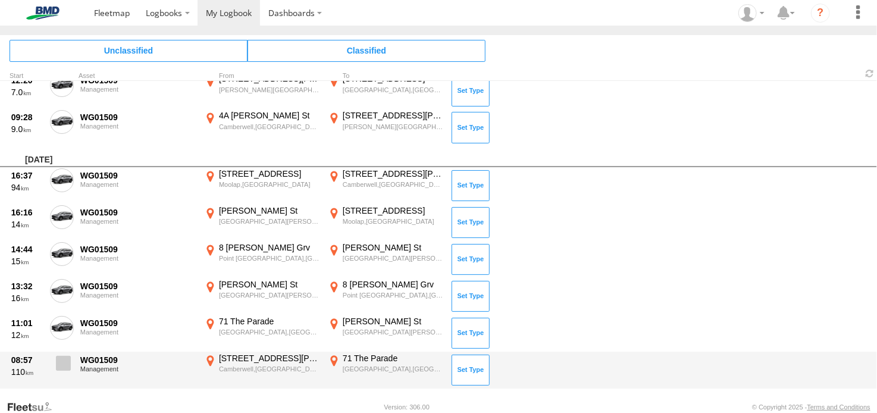
click at [65, 356] on span at bounding box center [63, 363] width 15 height 15
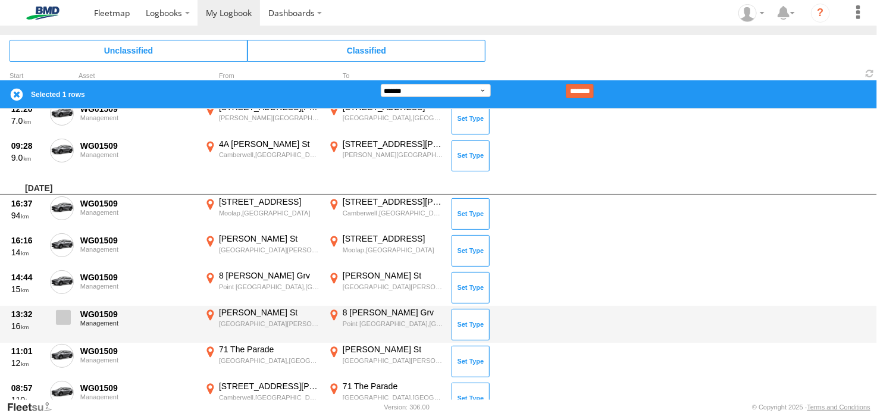
click at [67, 316] on label at bounding box center [62, 320] width 24 height 27
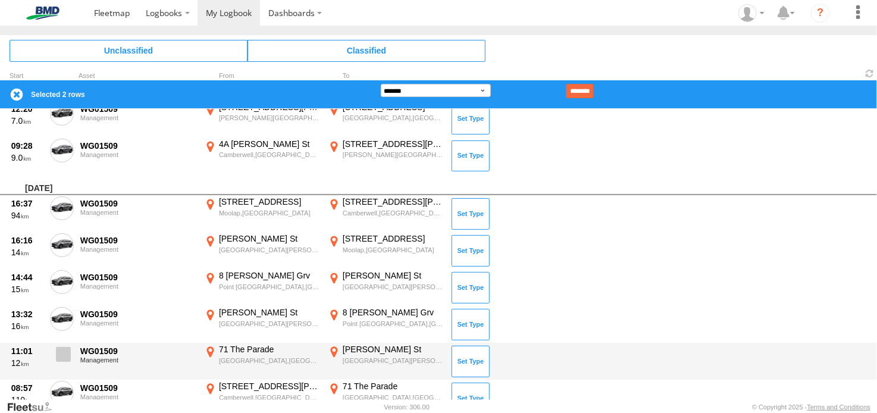
click at [64, 344] on label at bounding box center [62, 357] width 24 height 27
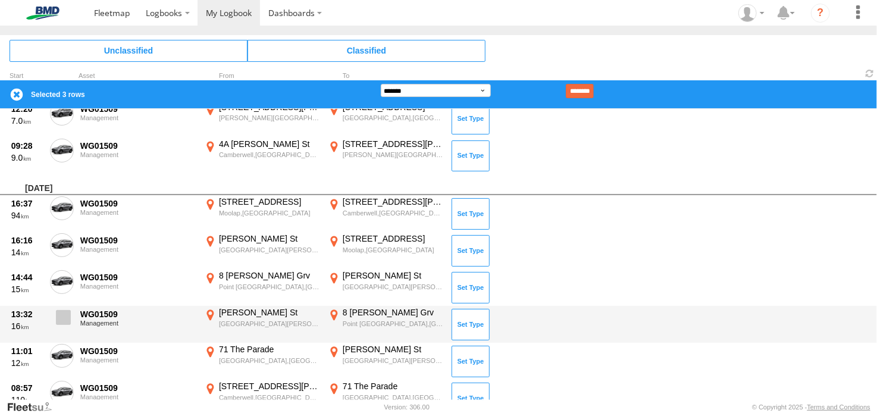
click at [65, 317] on label at bounding box center [62, 320] width 24 height 27
click at [64, 310] on span at bounding box center [63, 317] width 15 height 15
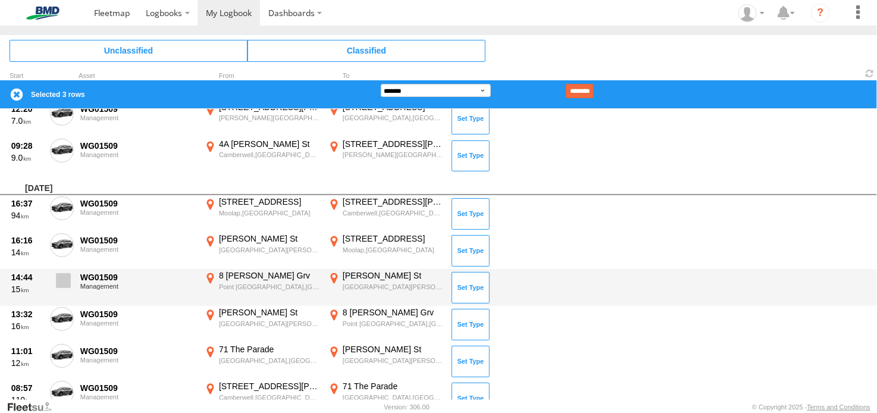
click at [64, 274] on span at bounding box center [63, 280] width 15 height 15
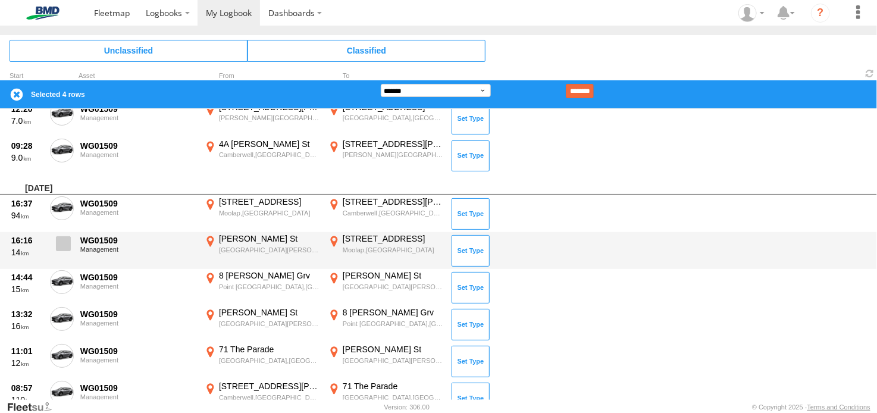
click at [64, 244] on label at bounding box center [62, 246] width 24 height 27
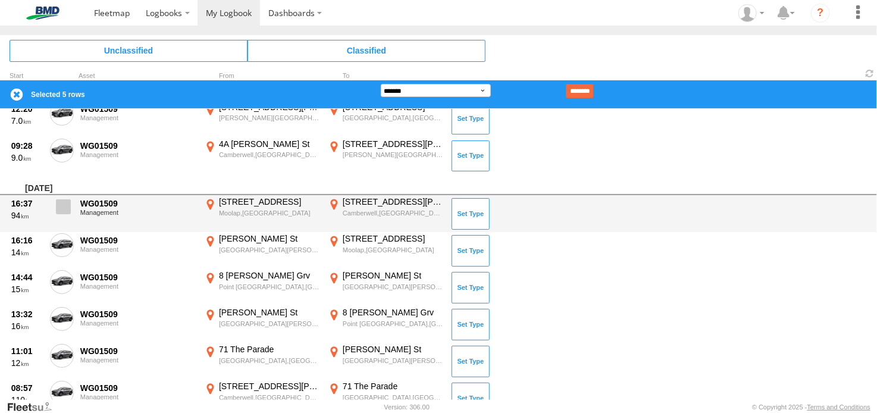
click at [65, 199] on span at bounding box center [63, 206] width 15 height 15
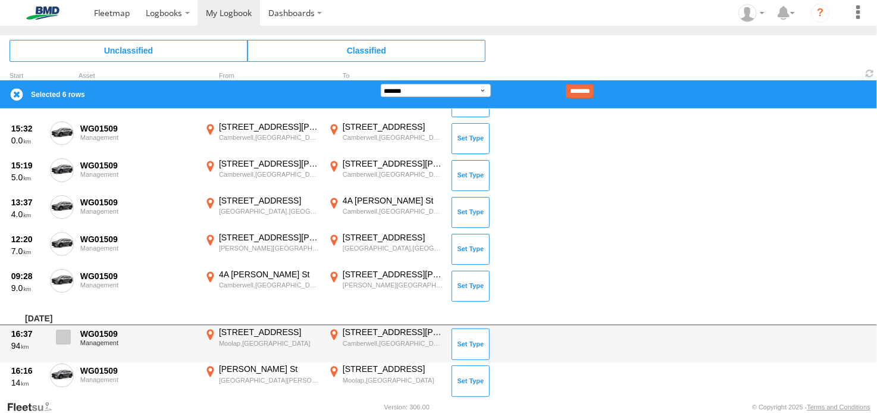
scroll to position [2100, 0]
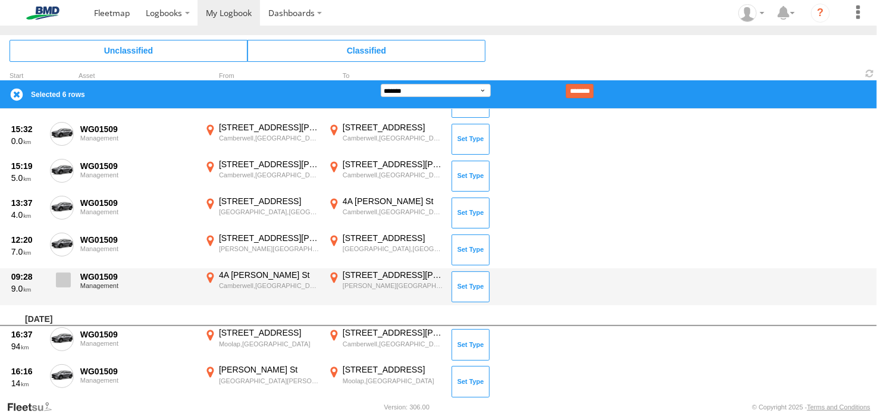
click at [58, 273] on span at bounding box center [63, 280] width 15 height 15
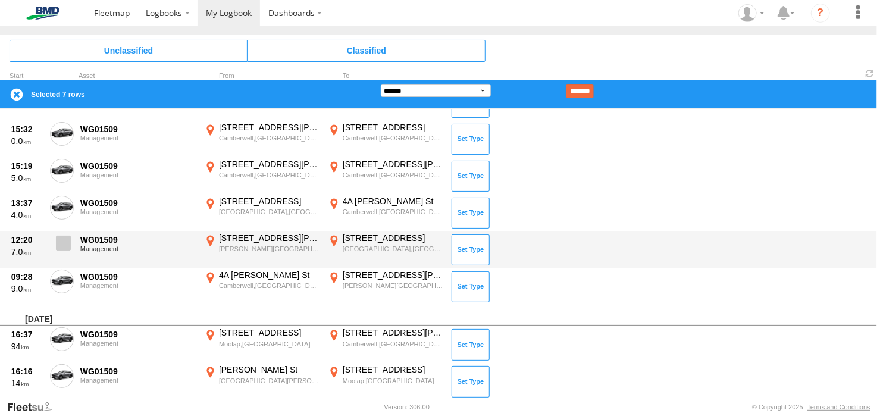
click at [64, 236] on span at bounding box center [63, 243] width 15 height 15
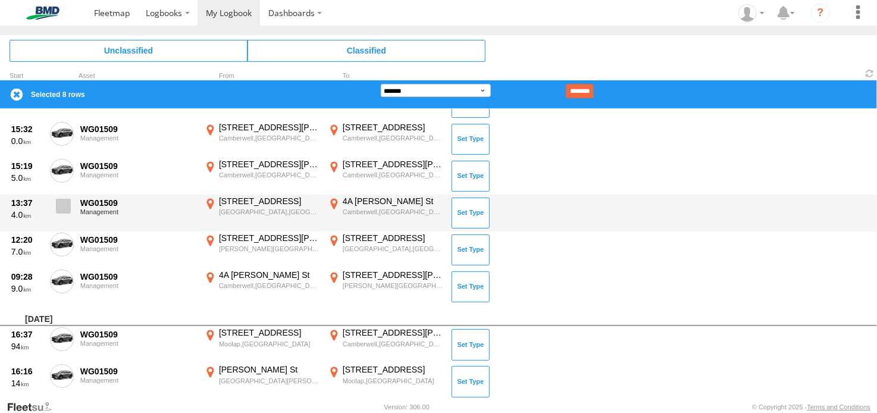
click at [65, 199] on span at bounding box center [63, 206] width 15 height 15
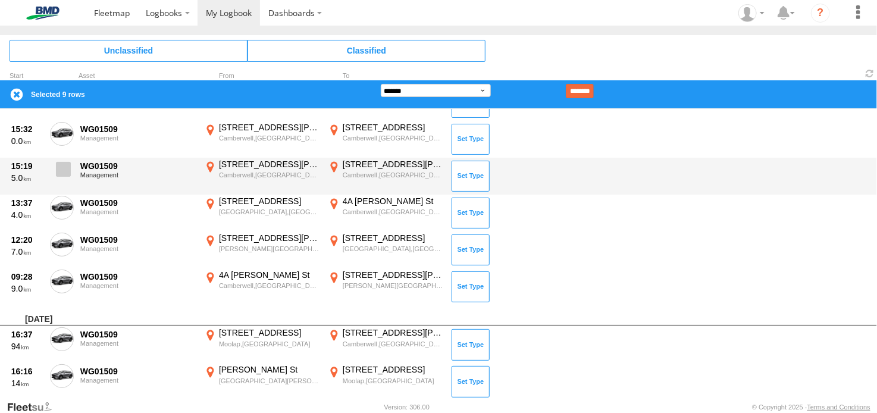
click at [64, 165] on span at bounding box center [63, 169] width 15 height 15
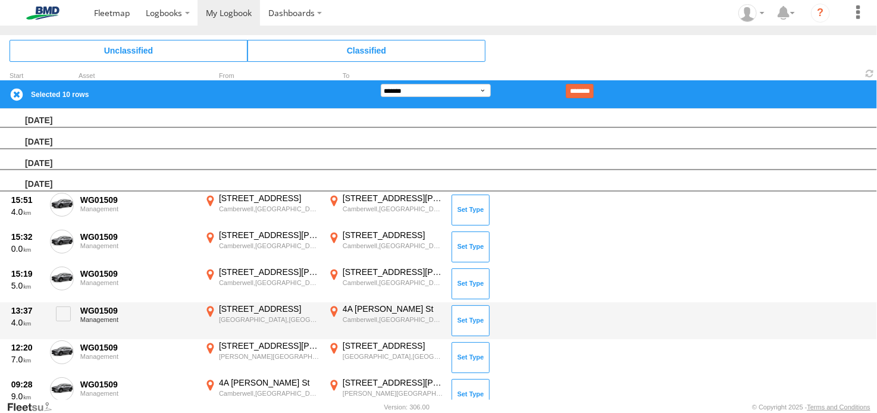
scroll to position [1984, 0]
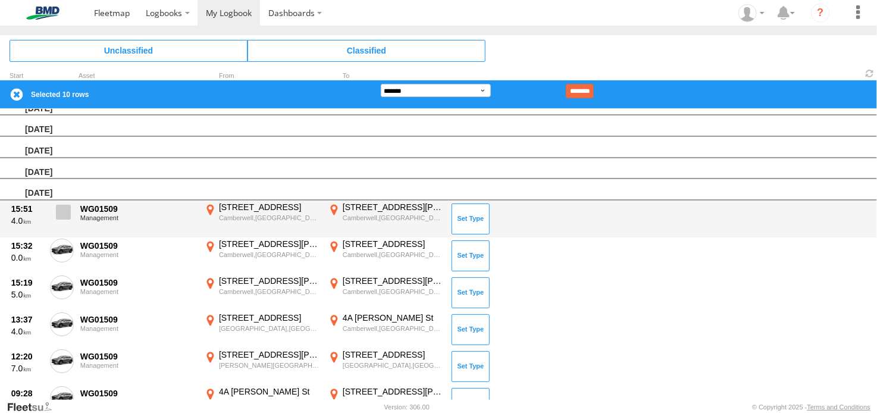
click at [62, 205] on span at bounding box center [63, 212] width 15 height 15
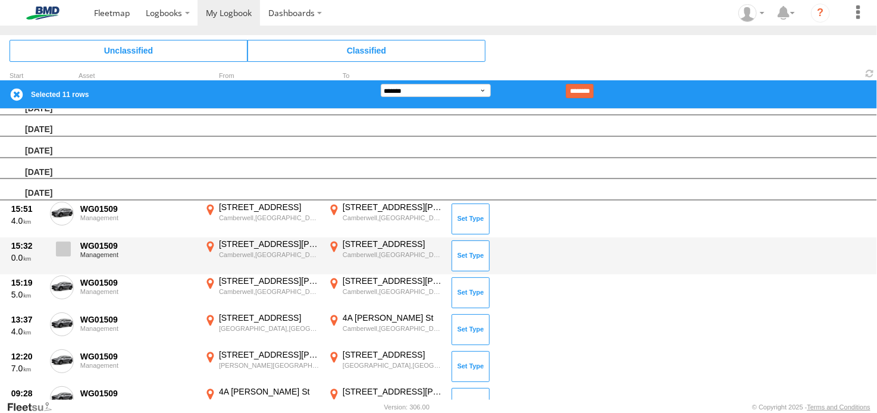
click at [63, 242] on span at bounding box center [63, 249] width 15 height 15
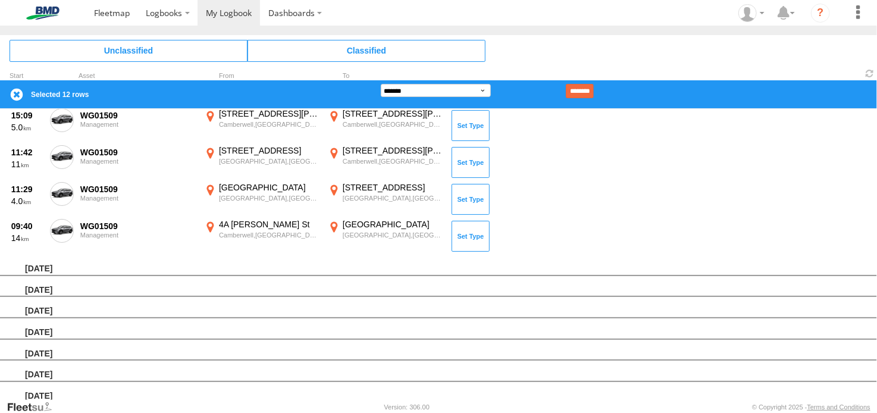
scroll to position [1594, 0]
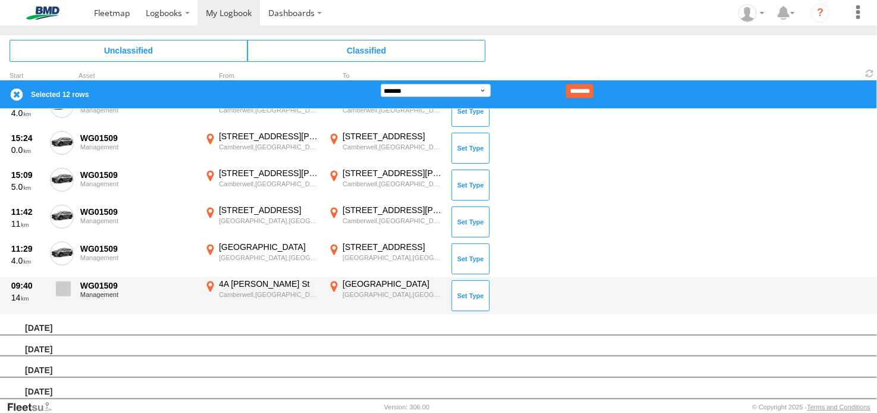
click at [65, 282] on span at bounding box center [63, 289] width 15 height 15
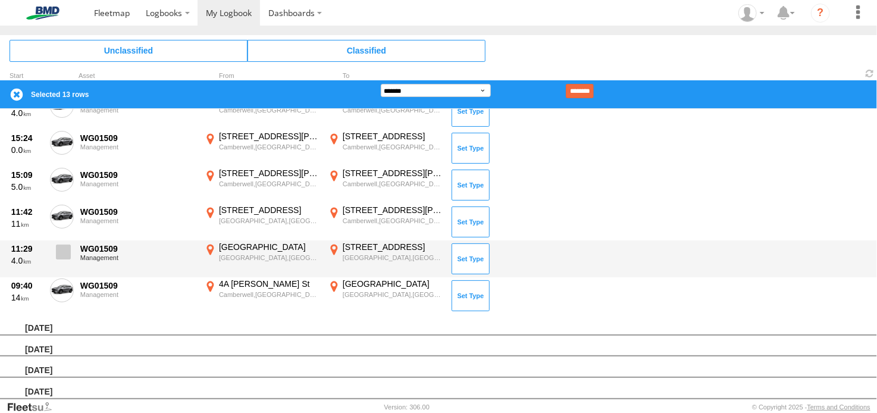
click at [62, 245] on span at bounding box center [63, 252] width 15 height 15
click at [64, 248] on span at bounding box center [63, 252] width 15 height 15
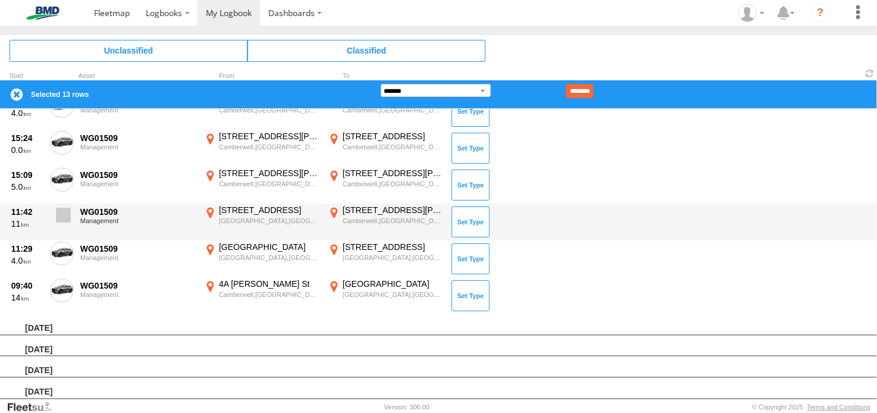
click at [60, 208] on span at bounding box center [63, 215] width 15 height 15
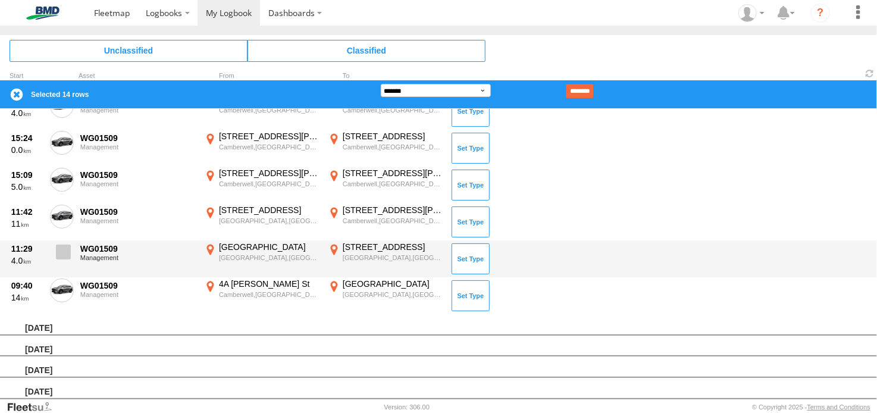
click at [62, 245] on span at bounding box center [63, 252] width 15 height 15
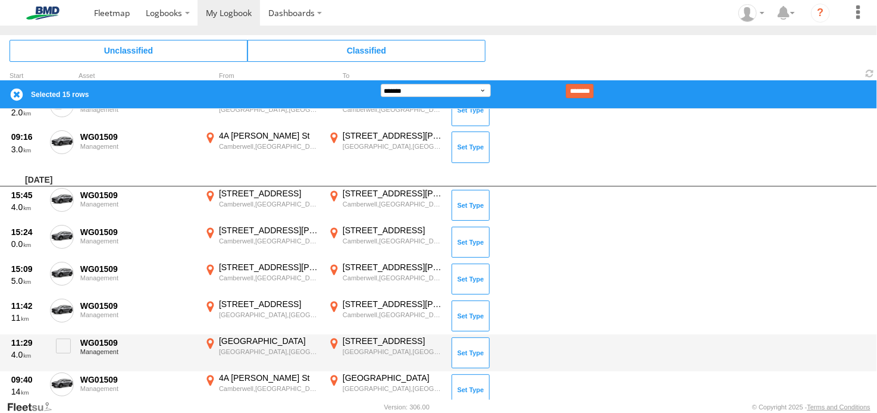
scroll to position [1498, 0]
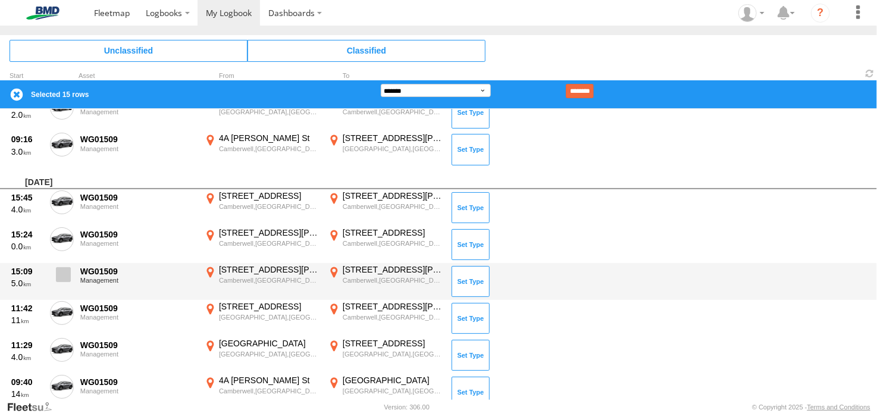
click at [61, 270] on span at bounding box center [63, 274] width 15 height 15
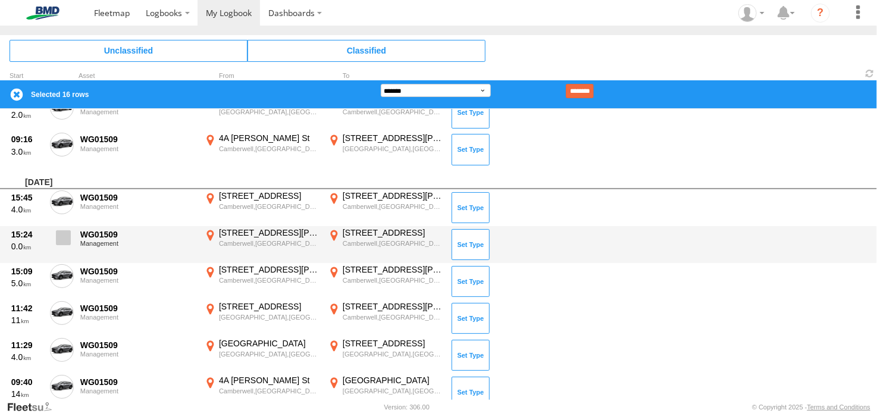
click at [62, 232] on span at bounding box center [63, 237] width 15 height 15
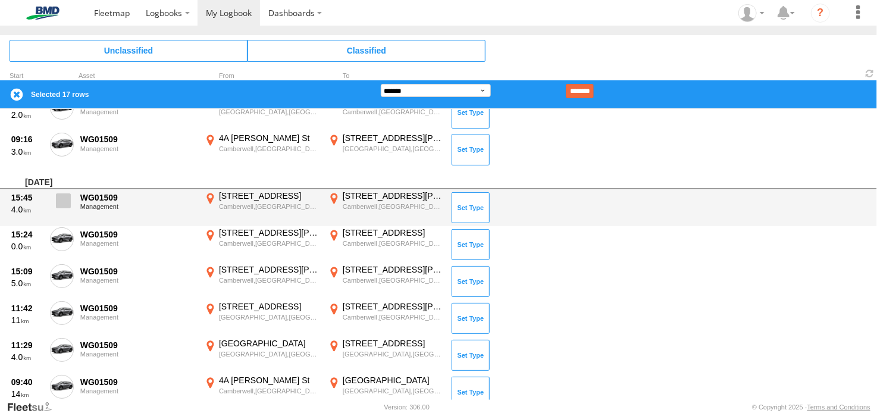
click at [64, 193] on span at bounding box center [63, 200] width 15 height 15
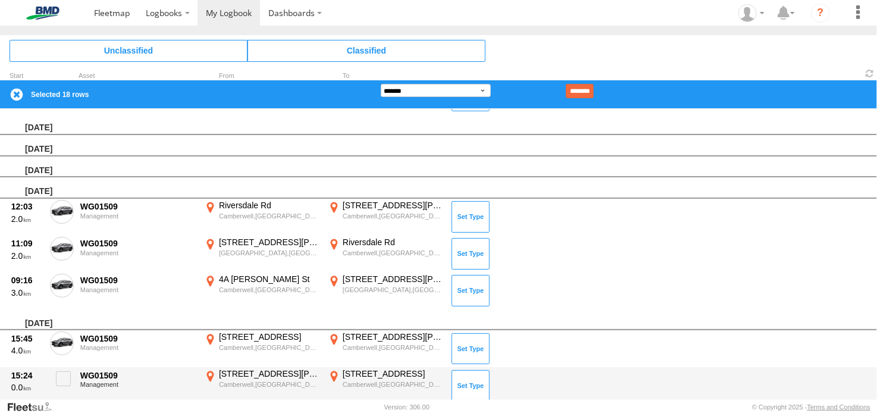
scroll to position [1355, 0]
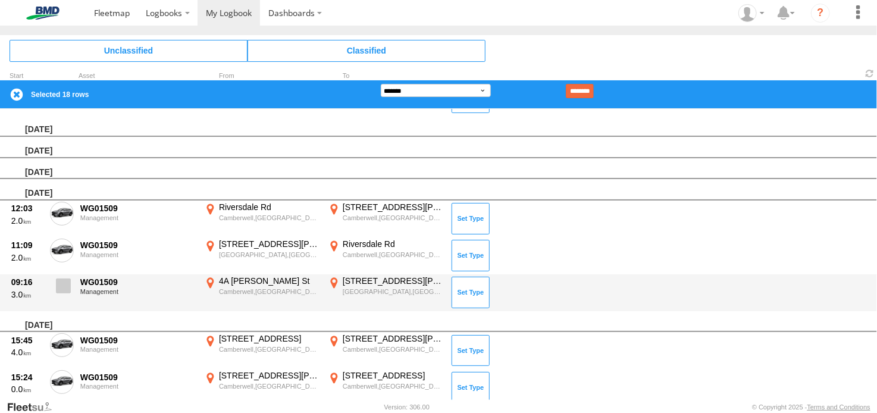
click at [61, 281] on span at bounding box center [63, 286] width 15 height 15
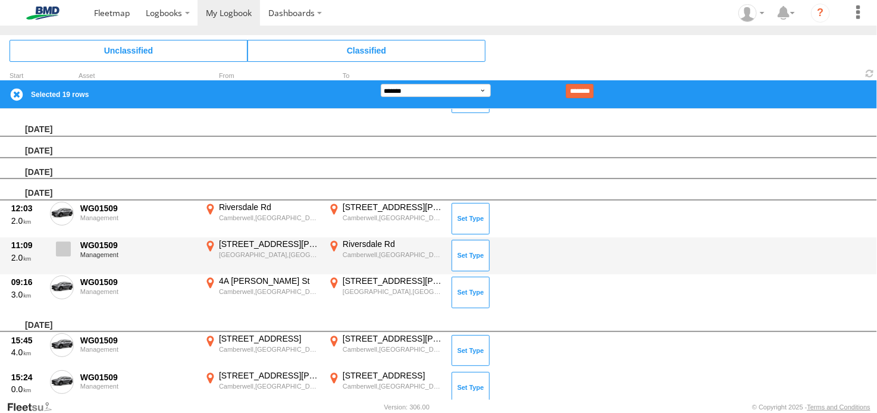
click at [64, 243] on span at bounding box center [63, 249] width 15 height 15
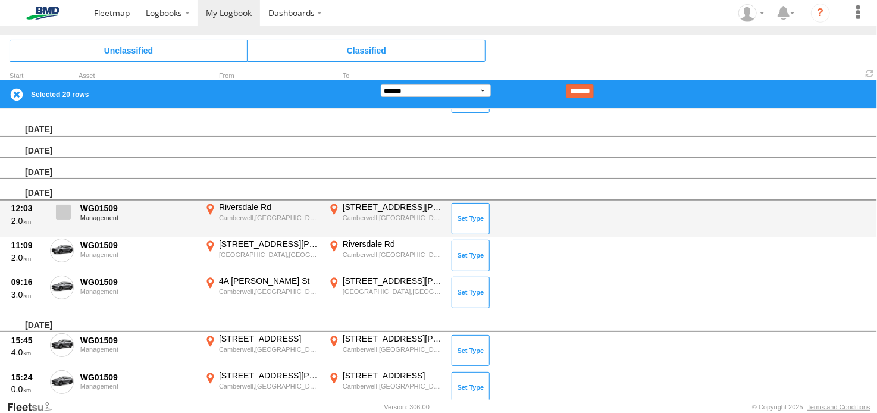
click at [62, 205] on span at bounding box center [63, 212] width 15 height 15
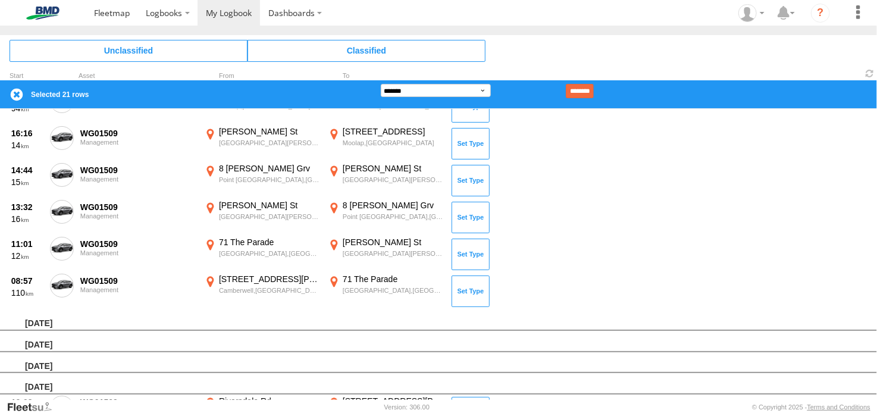
scroll to position [1161, 0]
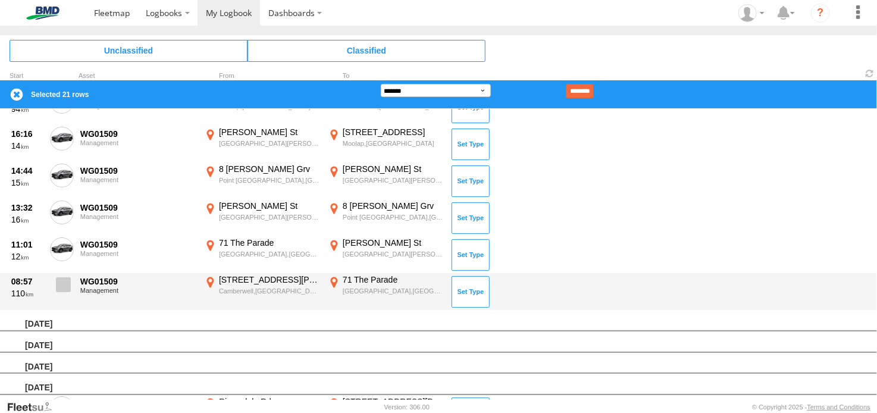
click at [67, 279] on span at bounding box center [63, 284] width 15 height 15
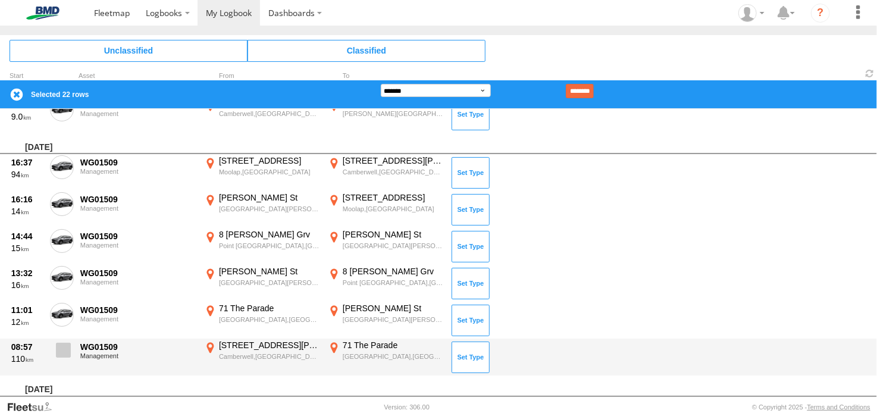
scroll to position [1094, 0]
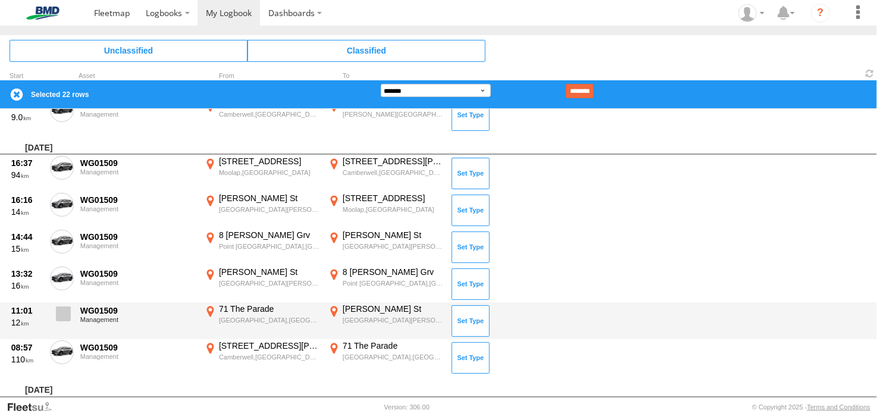
click at [61, 307] on span at bounding box center [63, 314] width 15 height 15
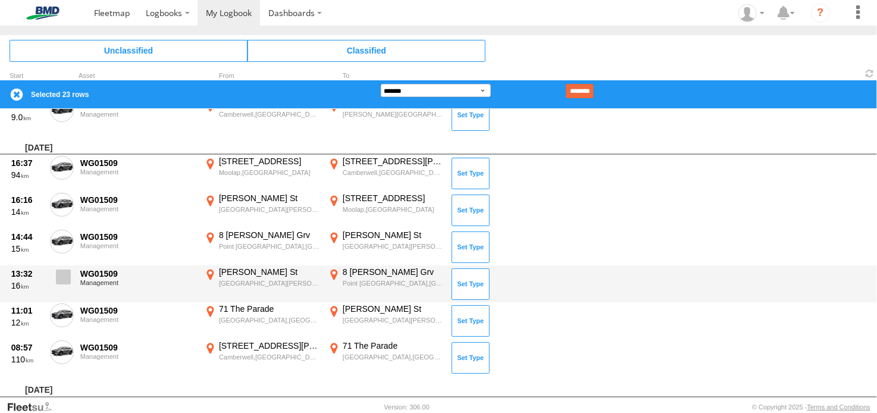
click at [63, 277] on span at bounding box center [63, 277] width 15 height 15
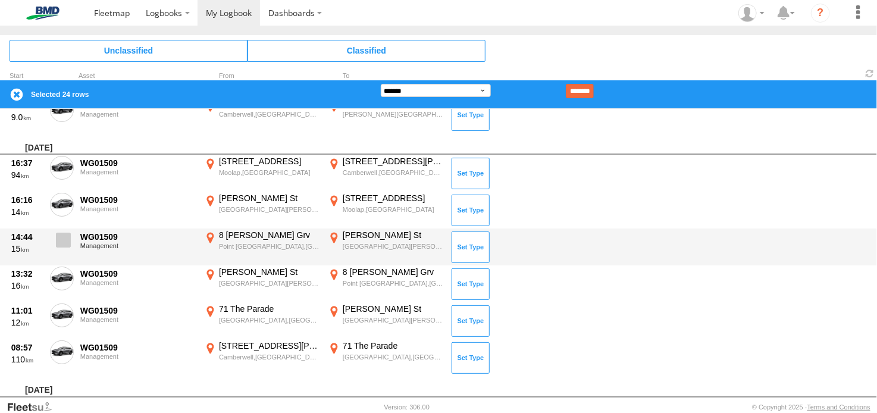
click at [61, 230] on label at bounding box center [62, 243] width 24 height 27
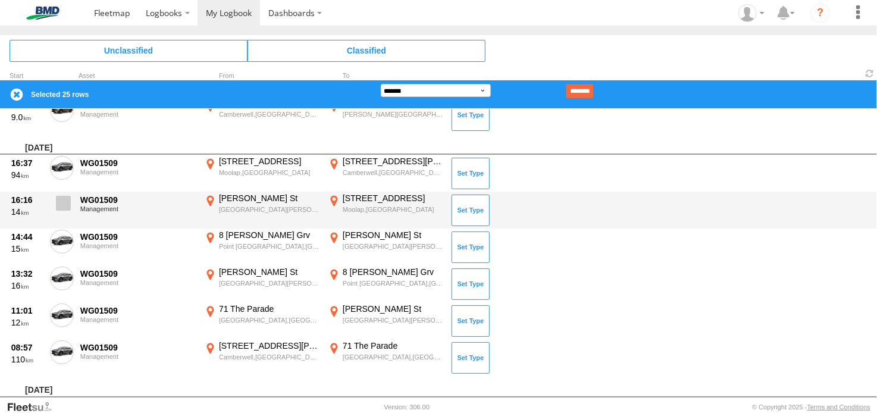
click at [62, 206] on label at bounding box center [62, 206] width 24 height 27
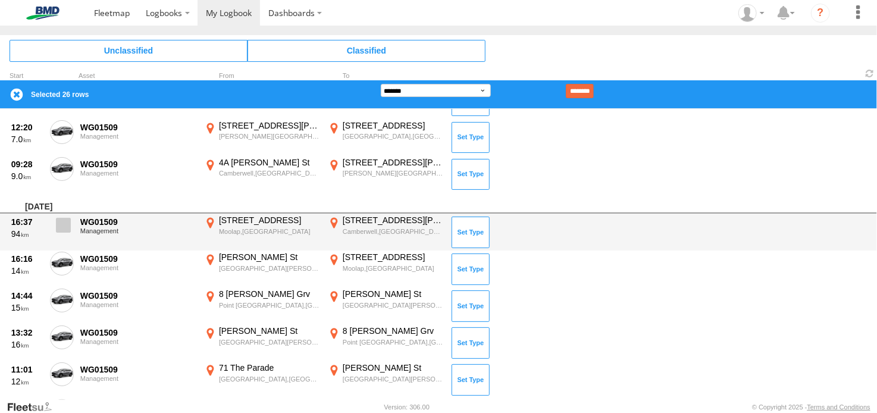
click at [64, 222] on span at bounding box center [63, 225] width 15 height 15
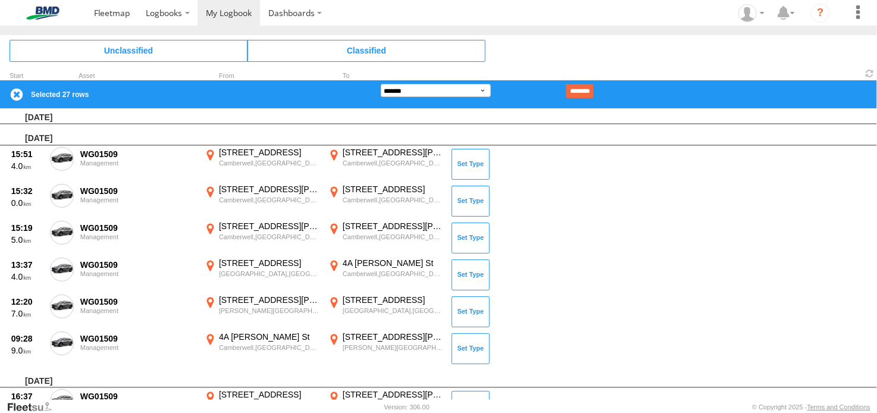
scroll to position [861, 0]
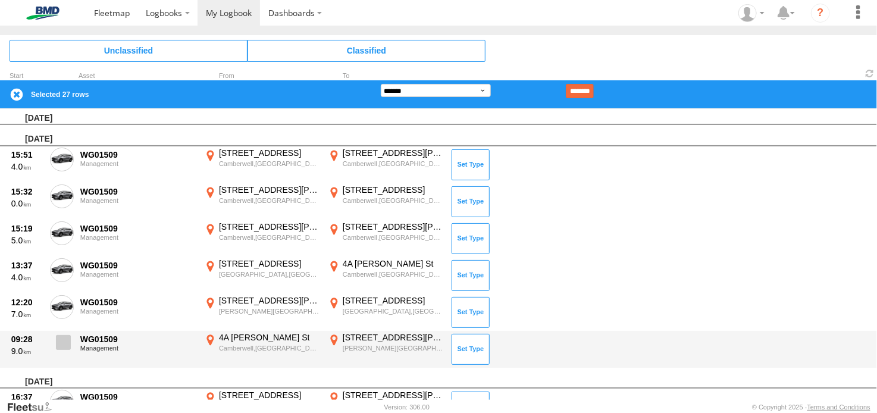
click at [64, 336] on span at bounding box center [63, 342] width 15 height 15
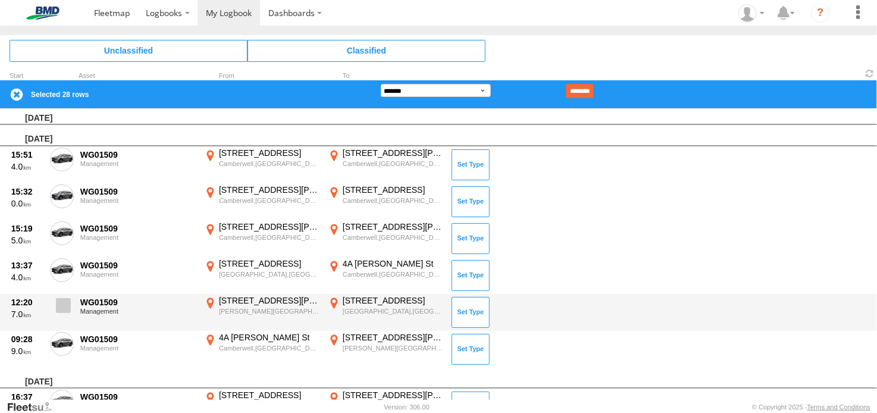
click at [63, 299] on span at bounding box center [63, 305] width 15 height 15
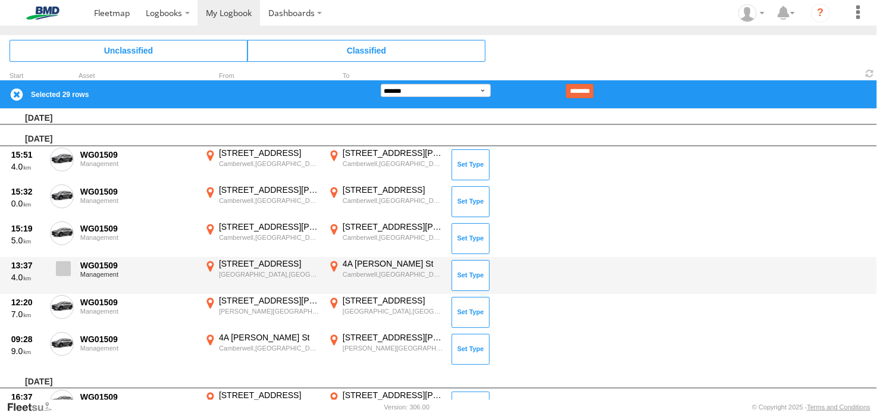
click at [60, 258] on label at bounding box center [62, 271] width 24 height 27
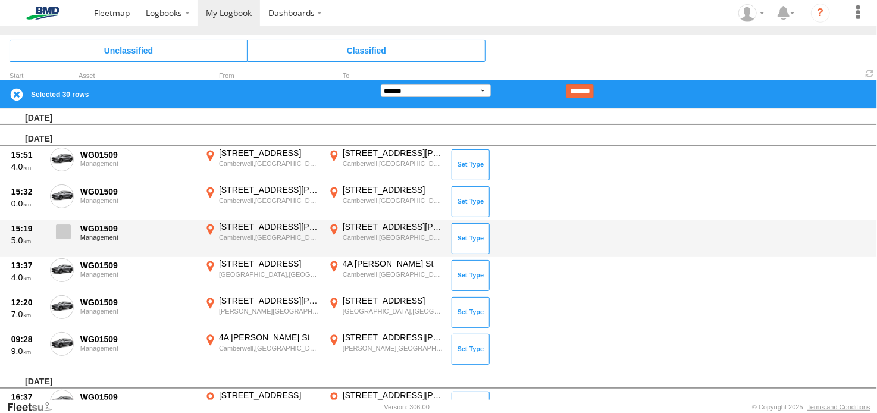
click at [62, 224] on span at bounding box center [63, 231] width 15 height 15
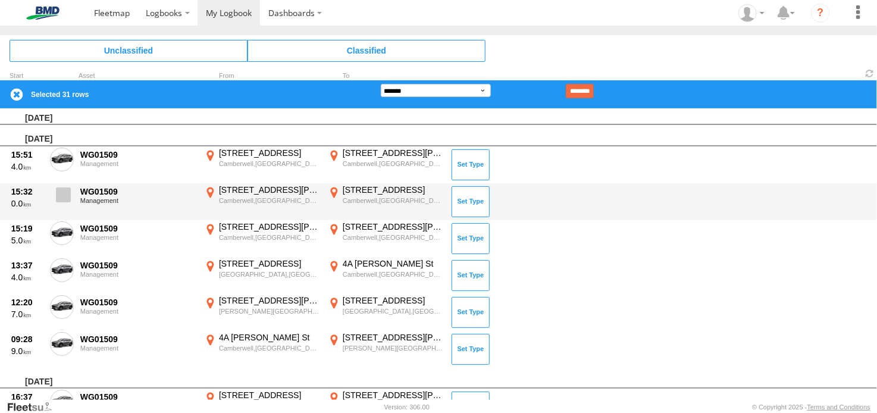
click at [62, 187] on span at bounding box center [63, 194] width 15 height 15
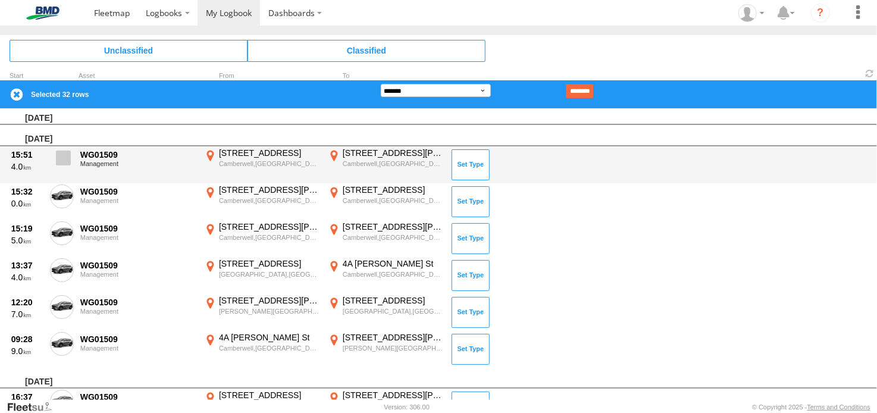
click at [60, 154] on span at bounding box center [63, 158] width 15 height 15
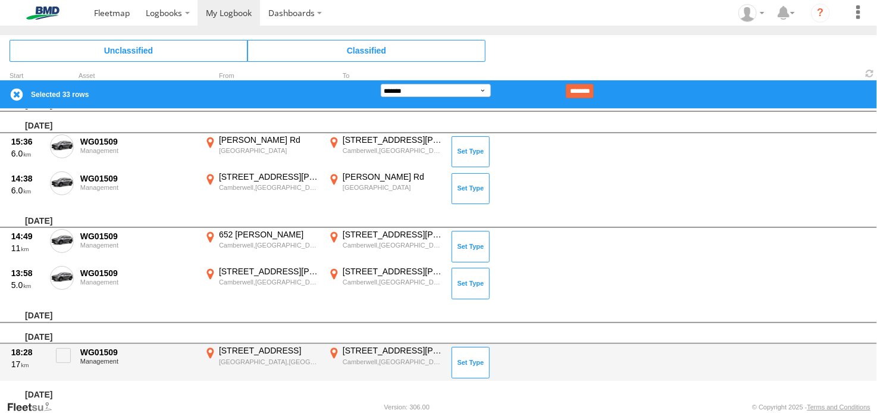
scroll to position [540, 0]
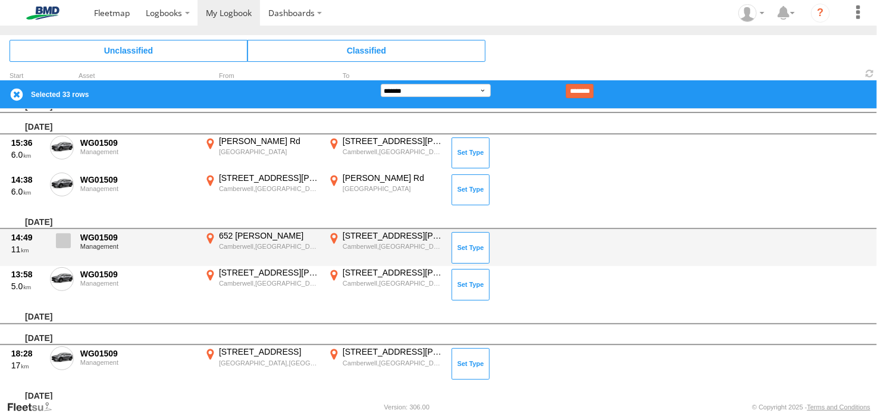
click at [62, 237] on span at bounding box center [63, 240] width 15 height 15
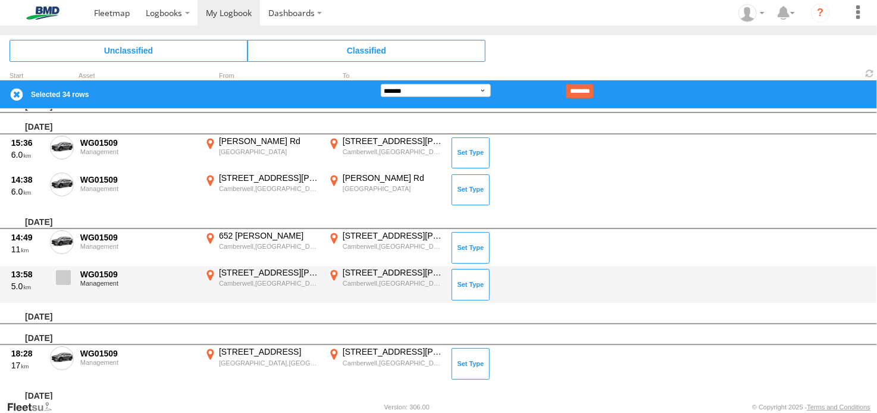
click at [64, 274] on span at bounding box center [63, 277] width 15 height 15
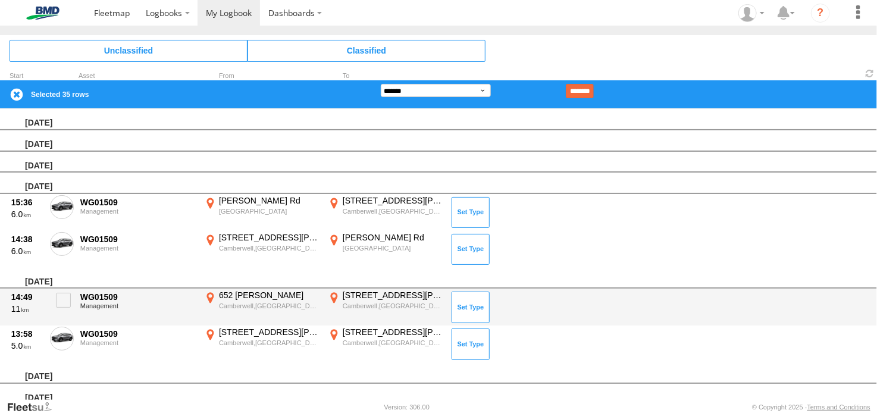
scroll to position [476, 0]
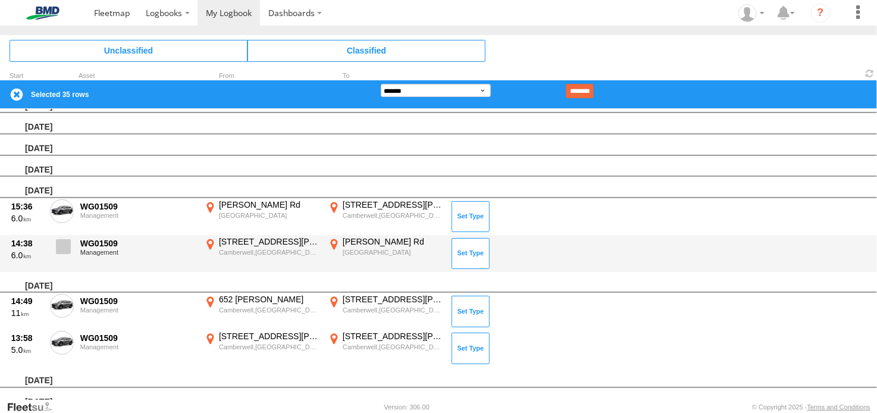
click at [67, 251] on span at bounding box center [63, 246] width 15 height 15
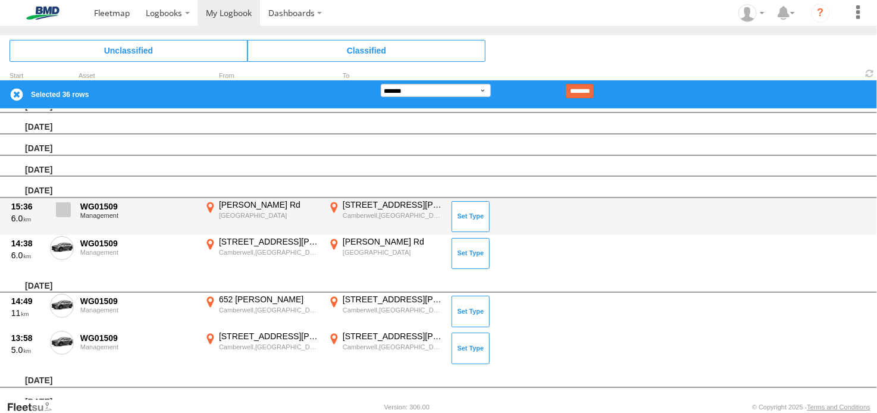
click at [65, 209] on span at bounding box center [63, 209] width 15 height 15
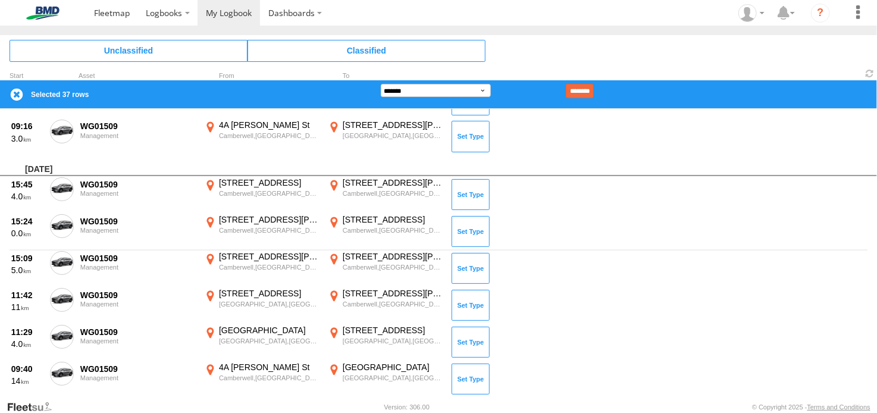
scroll to position [148, 0]
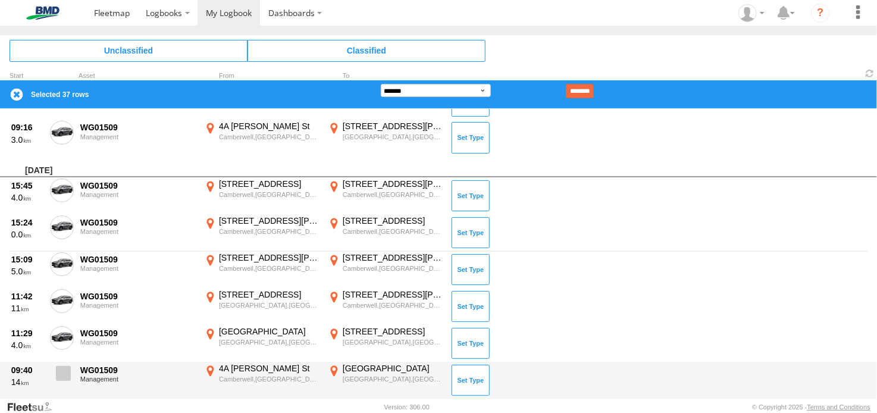
click at [64, 367] on span at bounding box center [63, 373] width 15 height 15
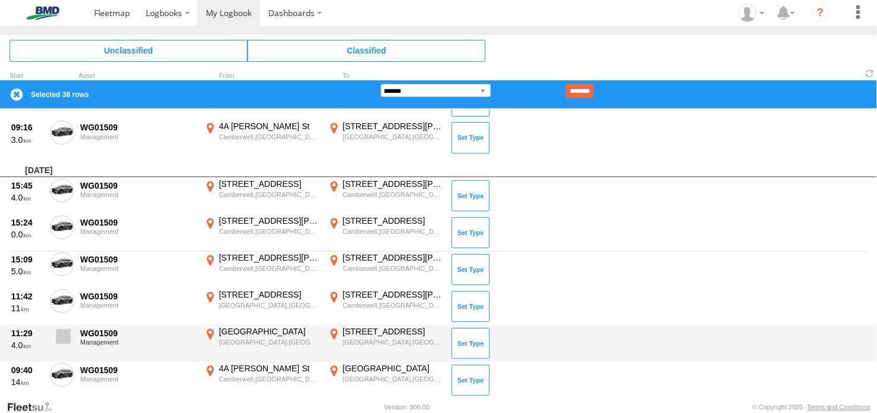
click at [61, 336] on span at bounding box center [63, 336] width 15 height 15
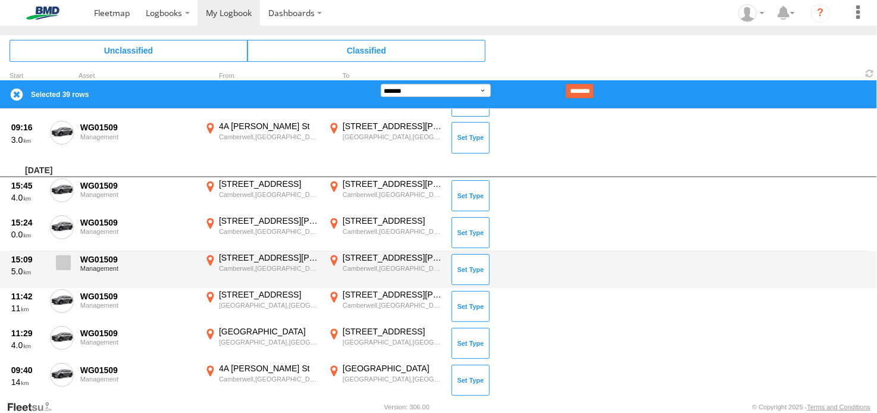
click at [63, 257] on span at bounding box center [63, 262] width 15 height 15
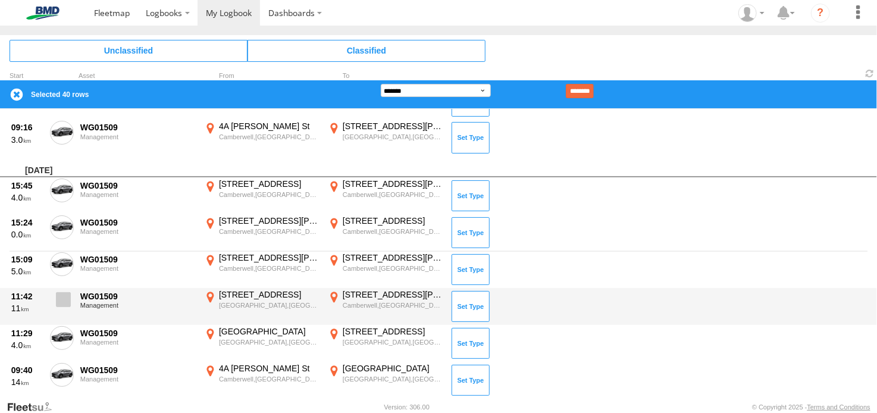
click at [62, 298] on span at bounding box center [63, 299] width 15 height 15
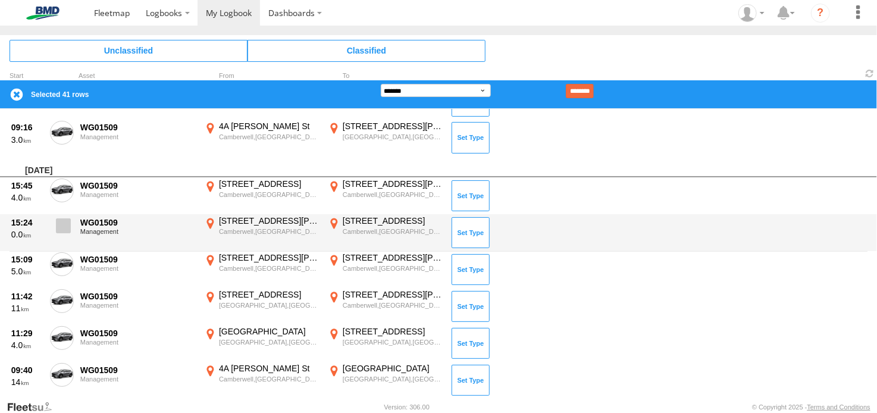
click at [63, 222] on span at bounding box center [63, 225] width 15 height 15
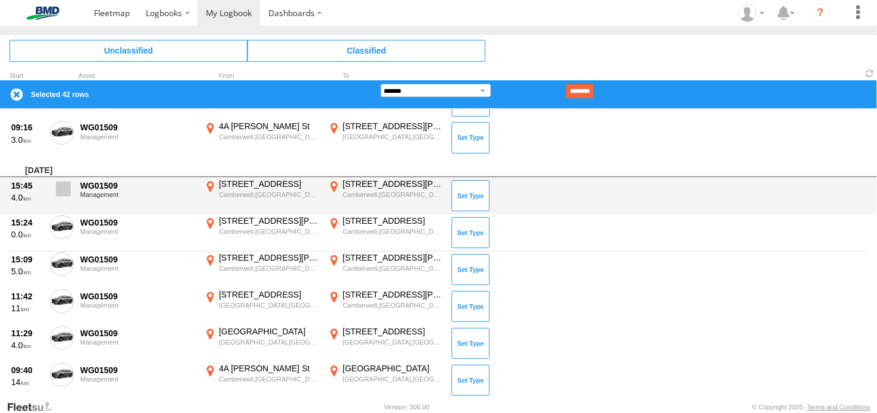
click at [63, 189] on span at bounding box center [63, 189] width 15 height 15
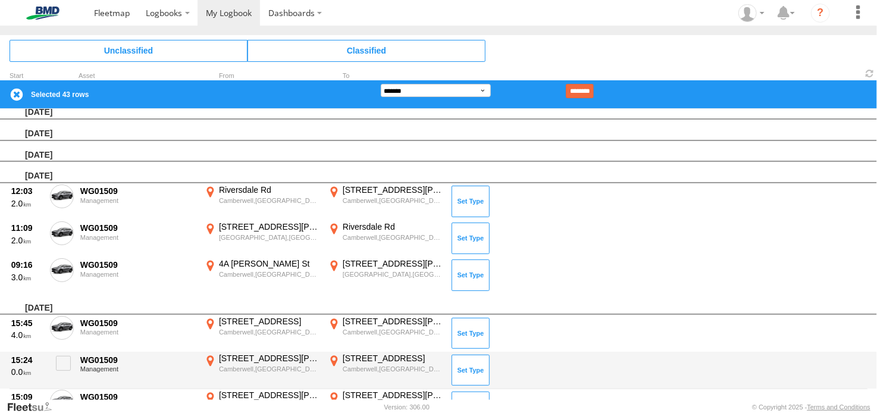
scroll to position [2, 0]
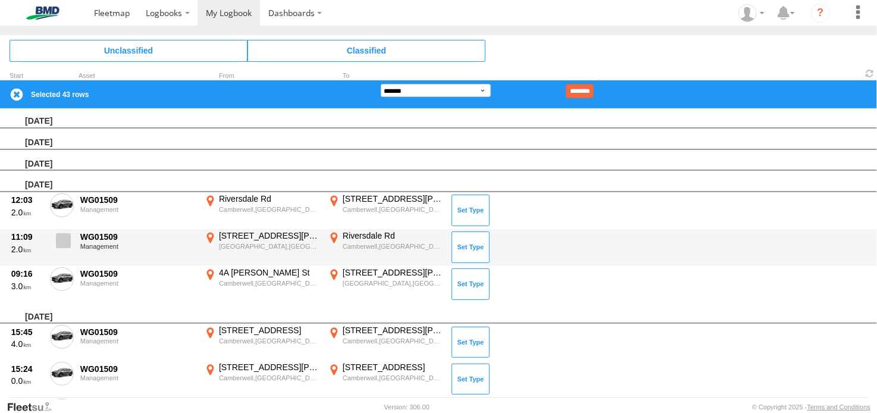
click at [64, 235] on span at bounding box center [63, 240] width 15 height 15
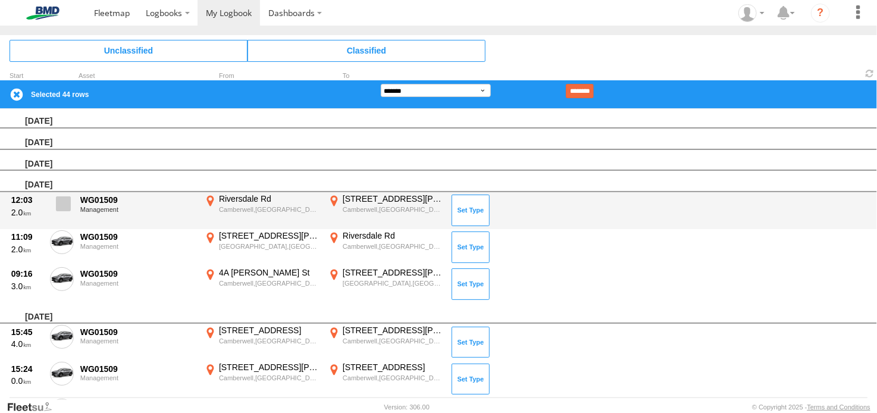
click at [64, 205] on span at bounding box center [63, 203] width 15 height 15
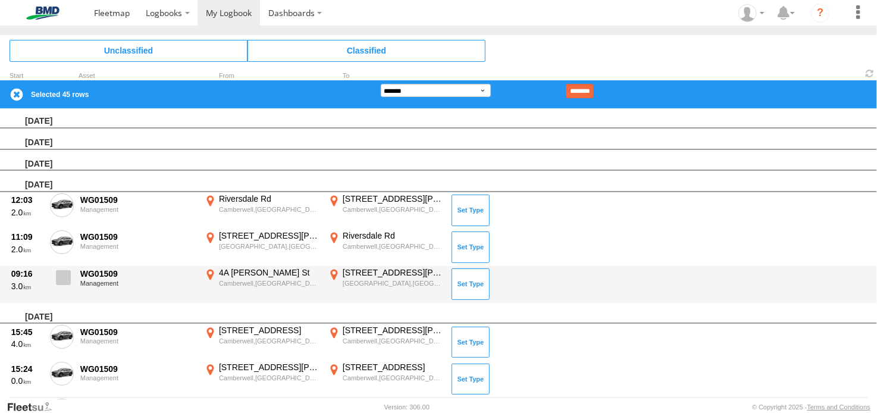
click at [65, 272] on span at bounding box center [63, 277] width 15 height 15
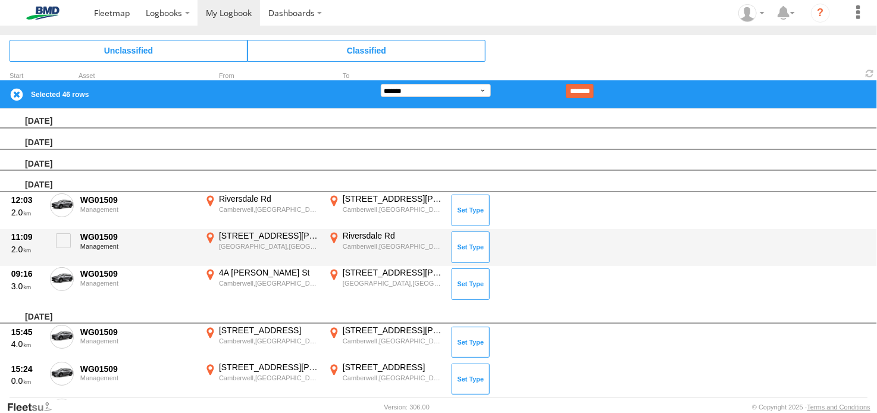
scroll to position [0, 0]
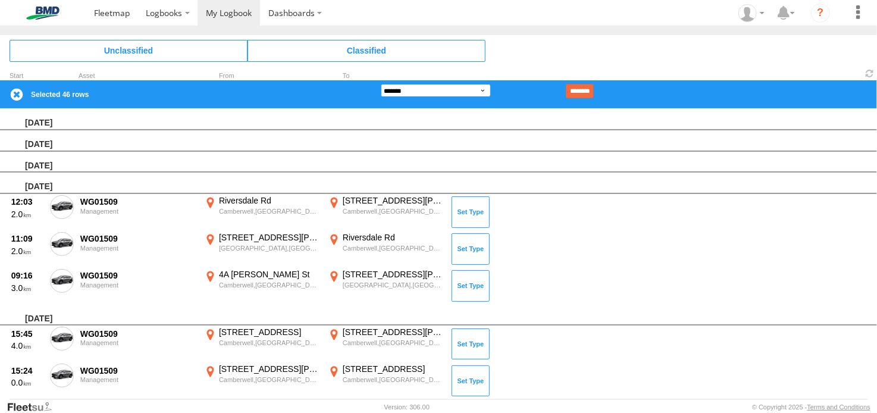
click at [449, 89] on select "**********" at bounding box center [436, 90] width 110 height 13
click at [381, 84] on select "**********" at bounding box center [436, 90] width 110 height 13
click at [594, 85] on input "********" at bounding box center [580, 91] width 28 height 14
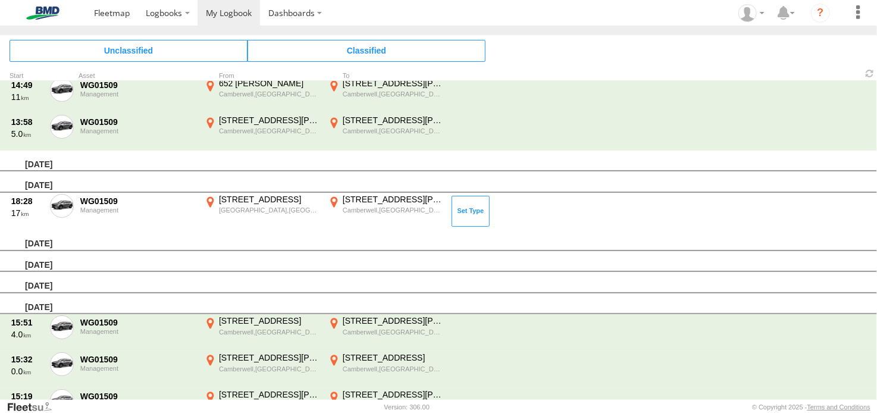
scroll to position [186, 0]
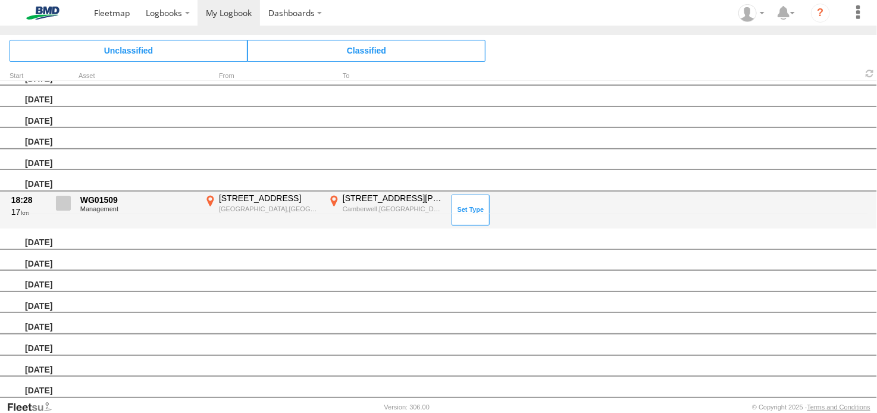
click at [64, 201] on span at bounding box center [63, 203] width 15 height 15
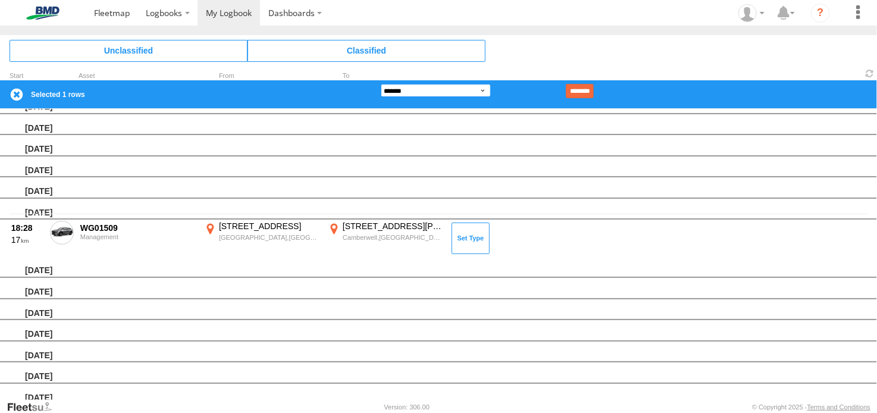
click at [410, 91] on select "**********" at bounding box center [436, 90] width 110 height 13
select select "**"
click at [381, 84] on select "**********" at bounding box center [436, 90] width 110 height 13
click at [593, 92] on input "********" at bounding box center [580, 91] width 28 height 14
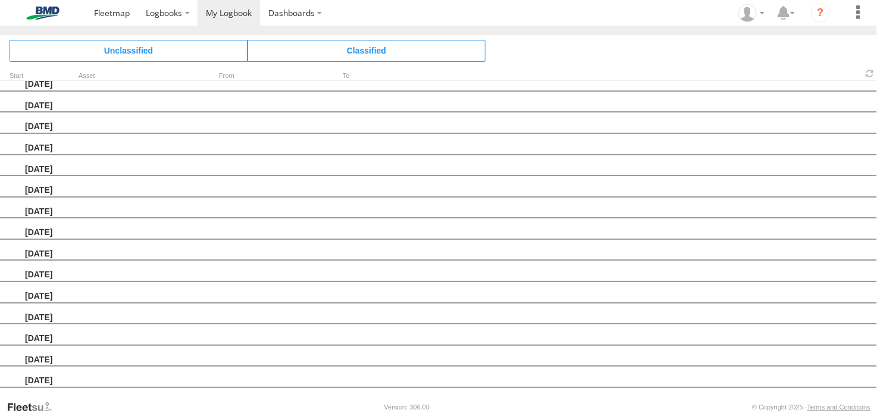
scroll to position [545, 0]
